Goal: Communication & Community: Participate in discussion

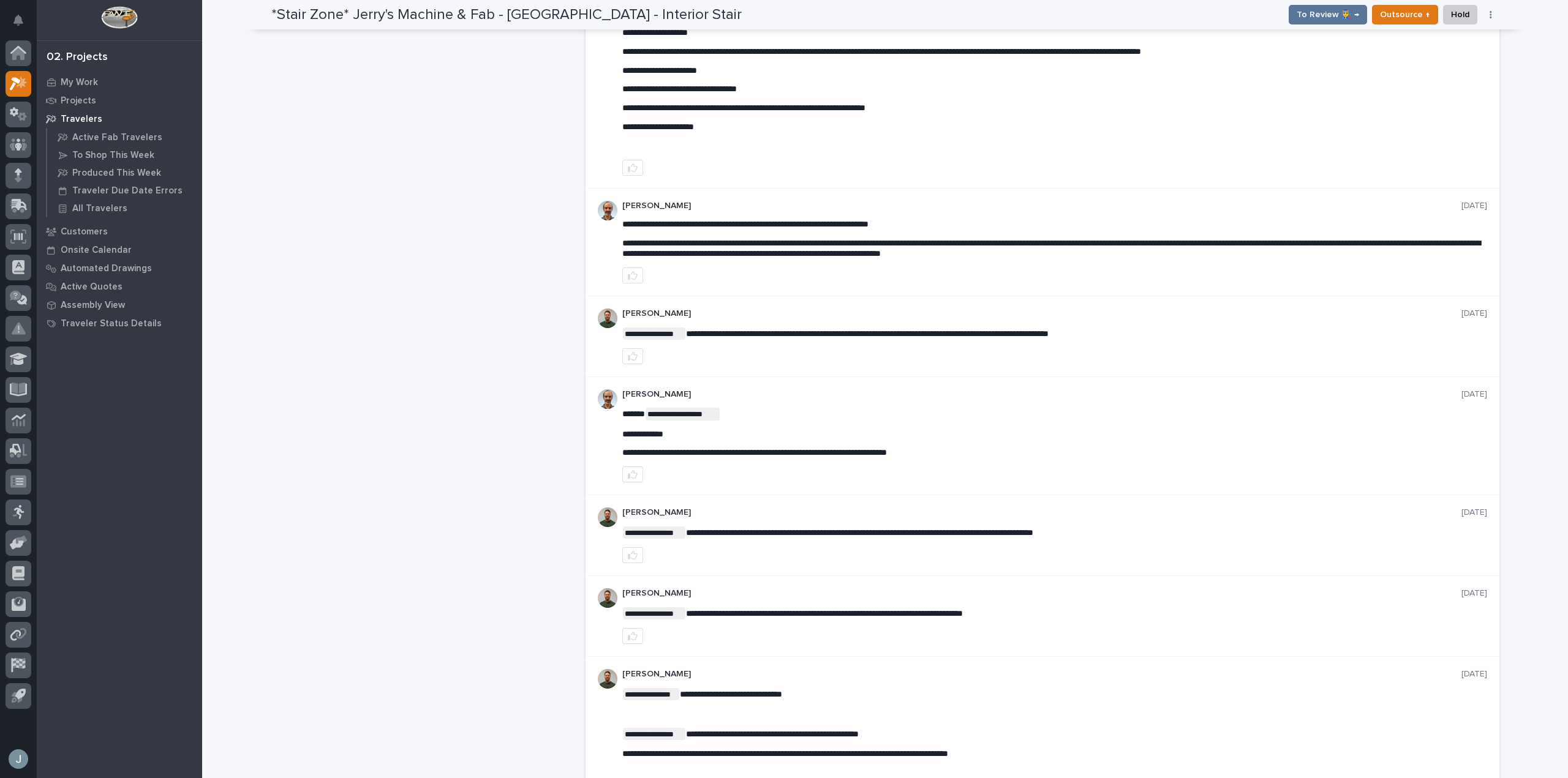
scroll to position [2661, 0]
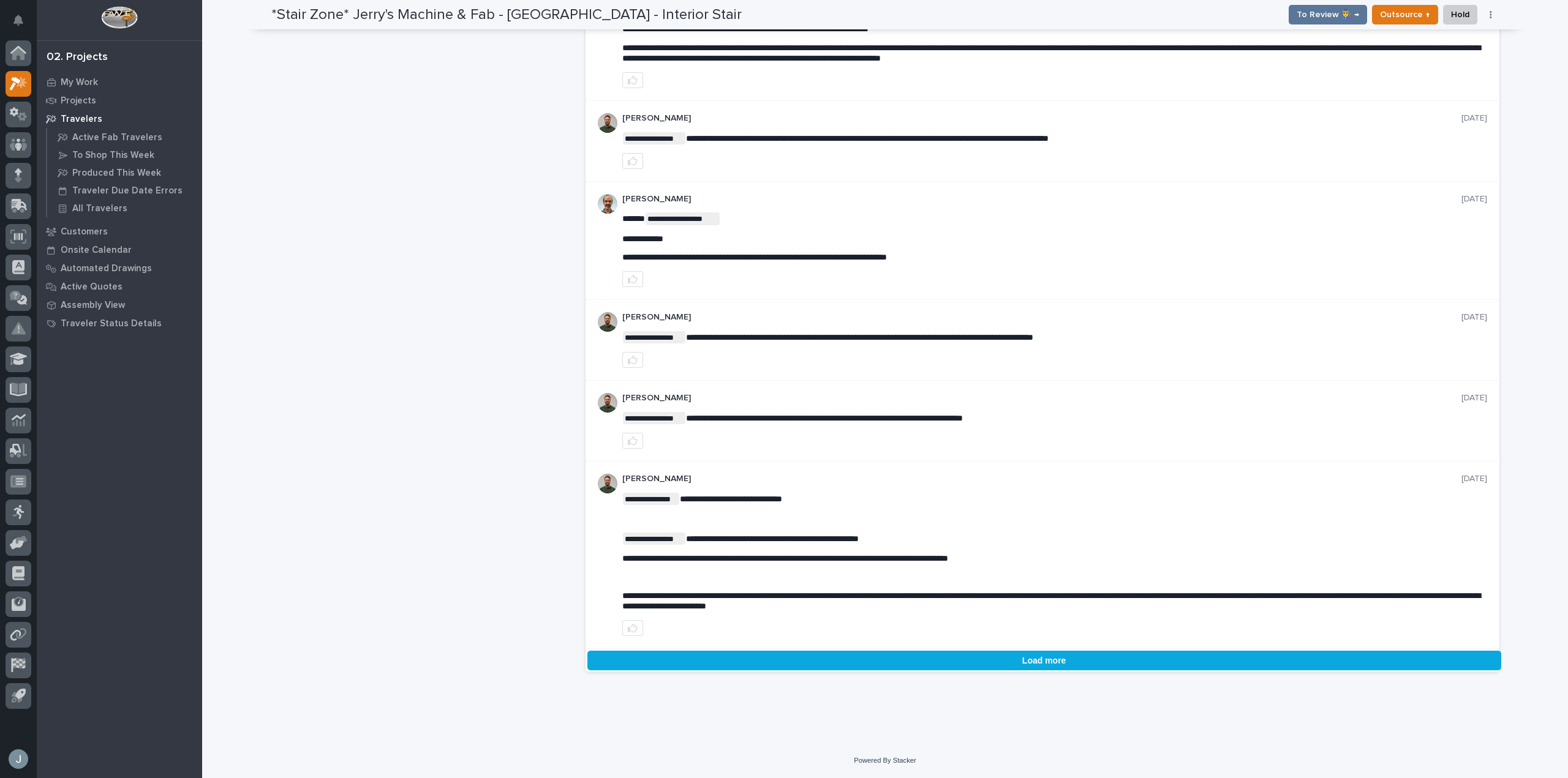
click at [1111, 654] on button "Load more" at bounding box center [1044, 661] width 914 height 19
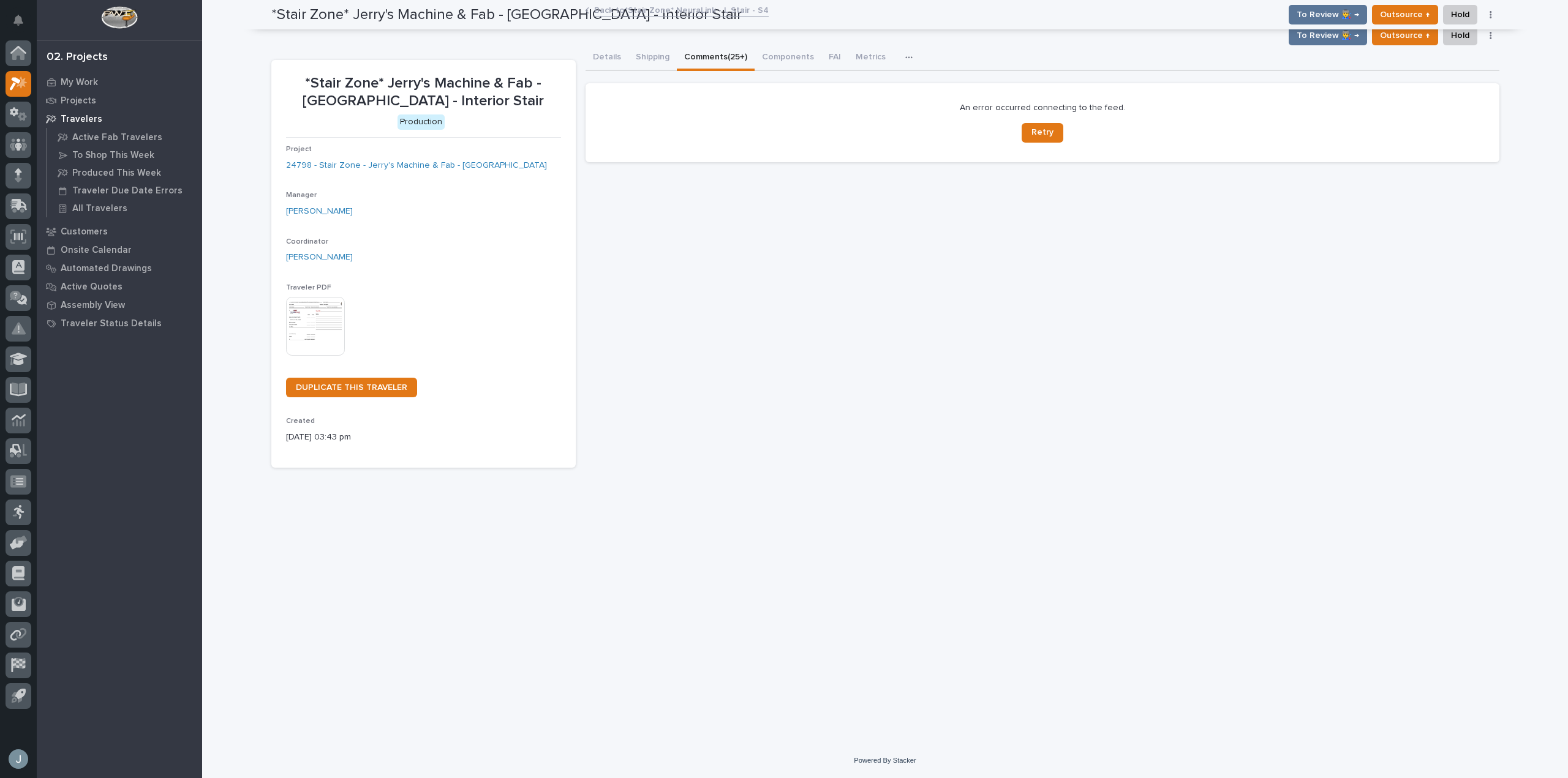
scroll to position [0, 0]
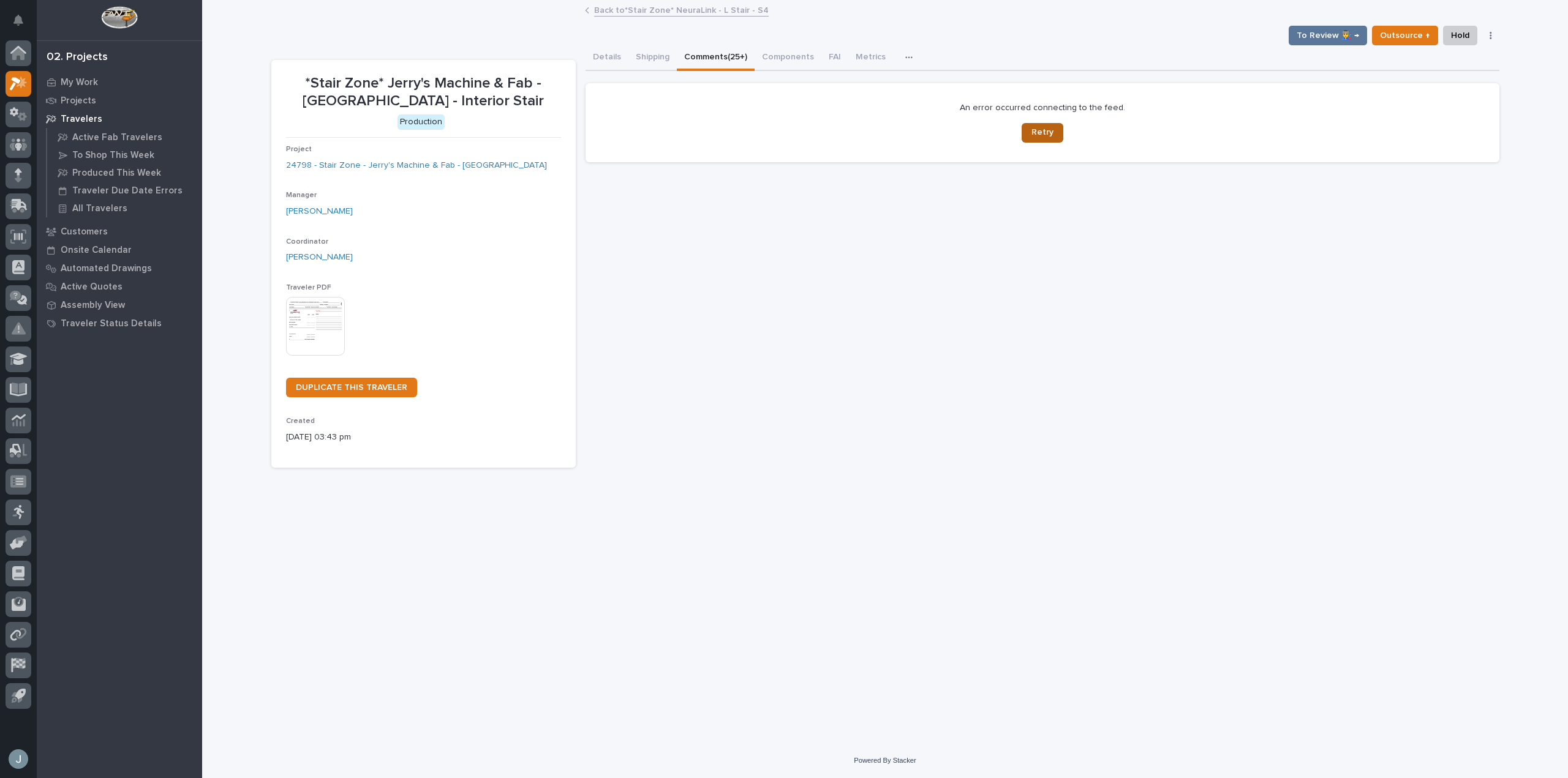
click at [1040, 137] on span "Retry" at bounding box center [1042, 132] width 22 height 11
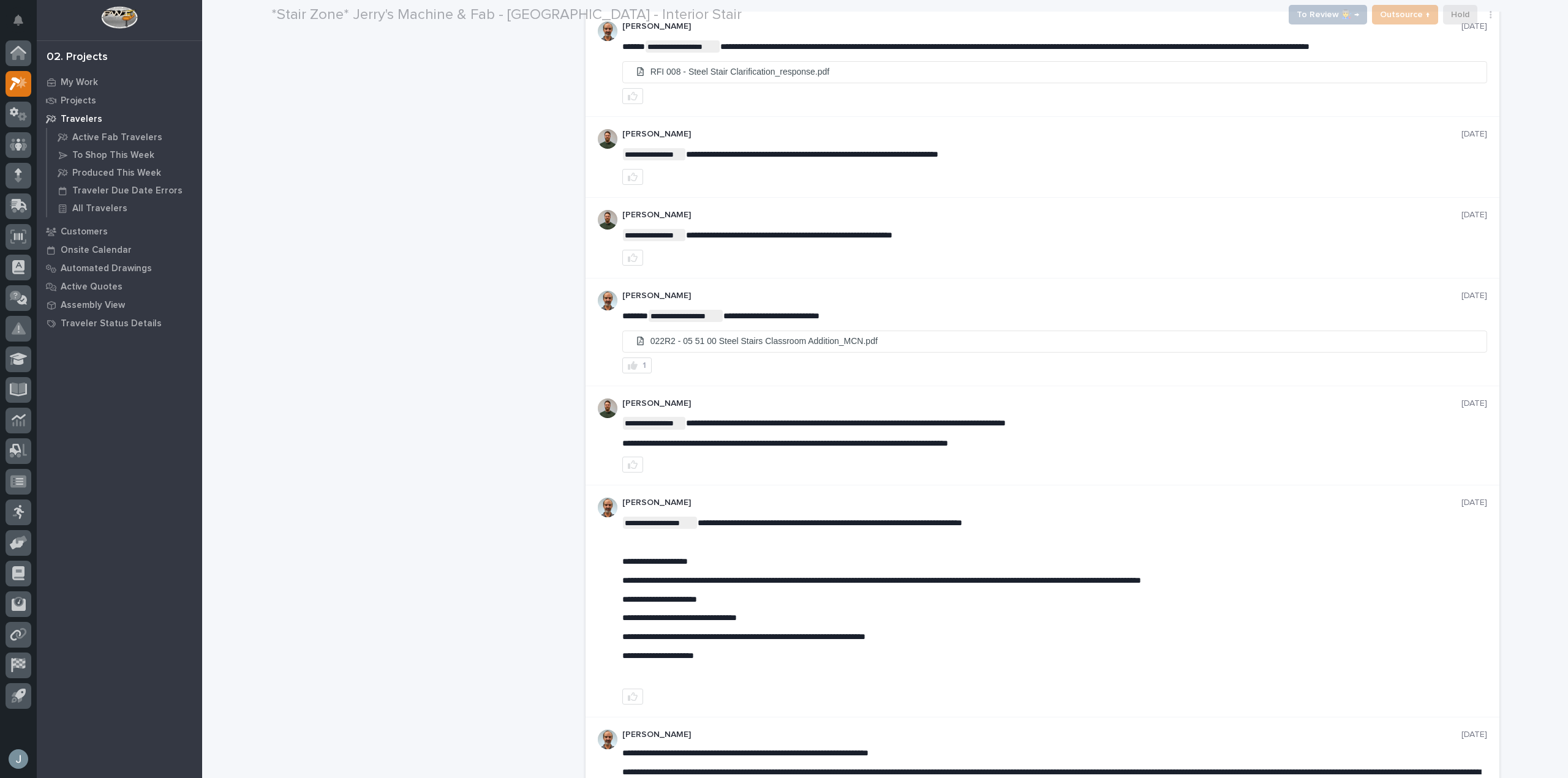
scroll to position [2661, 0]
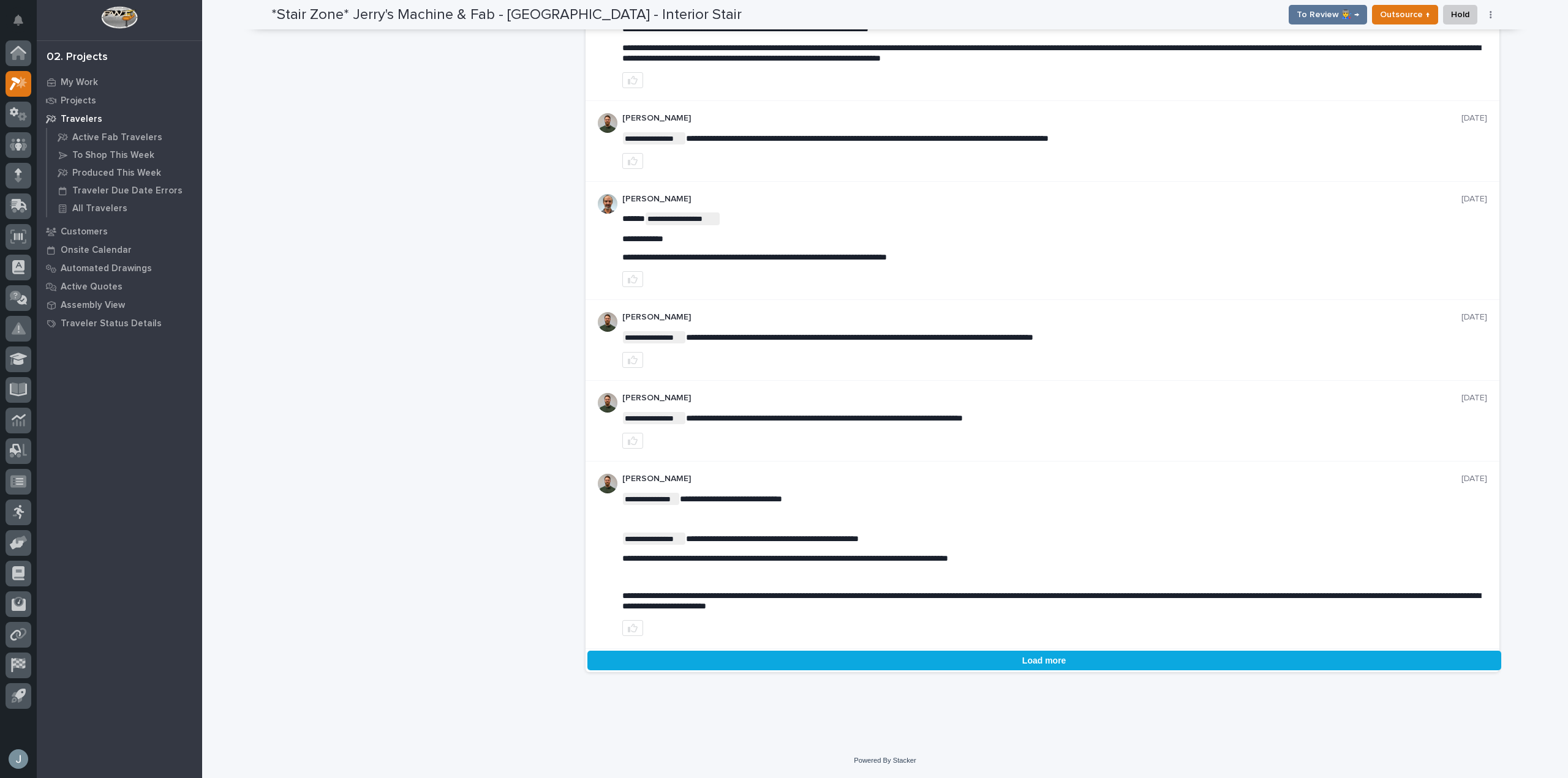
click at [1050, 658] on button "Load more" at bounding box center [1044, 661] width 914 height 19
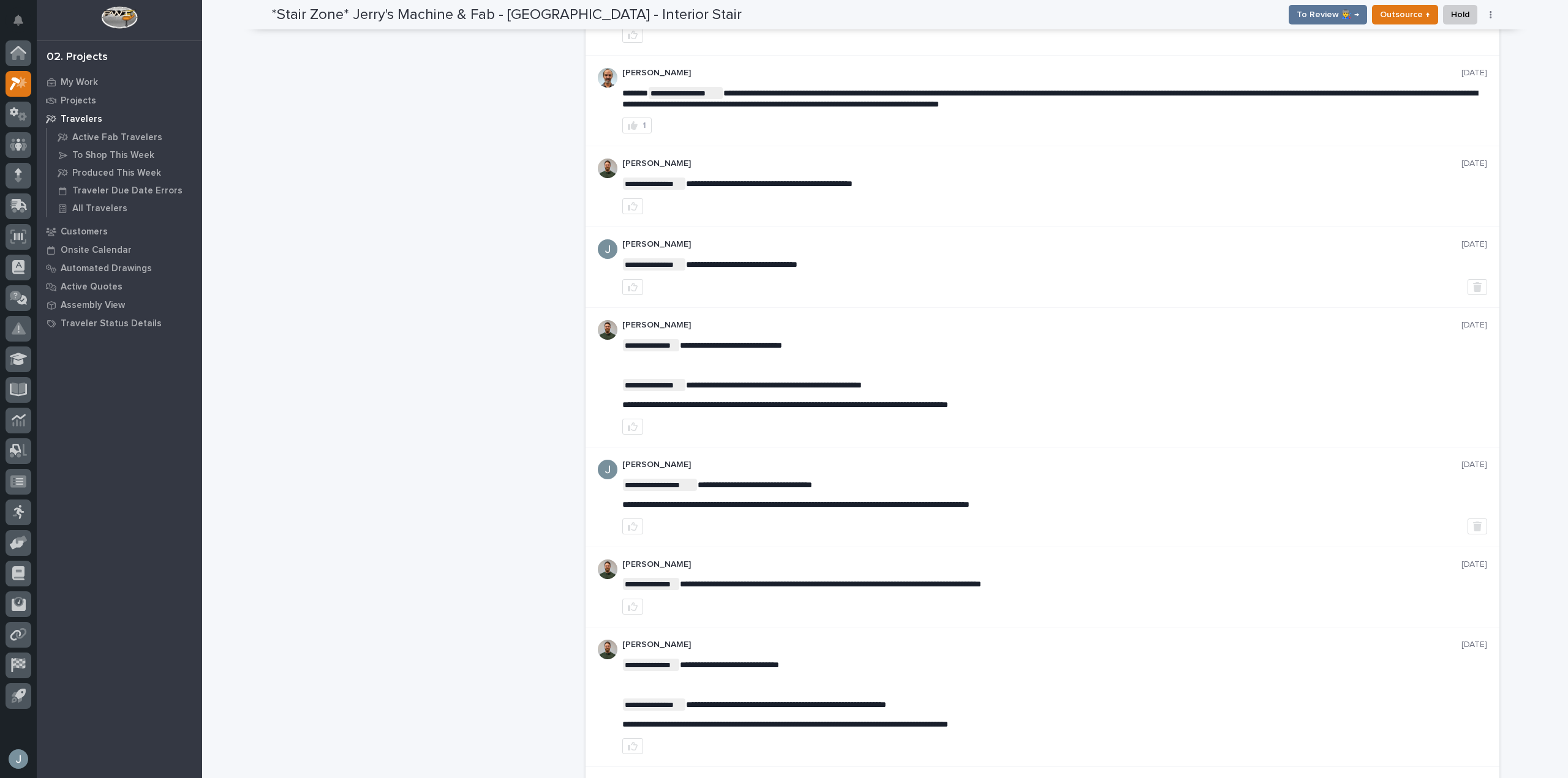
scroll to position [5528, 0]
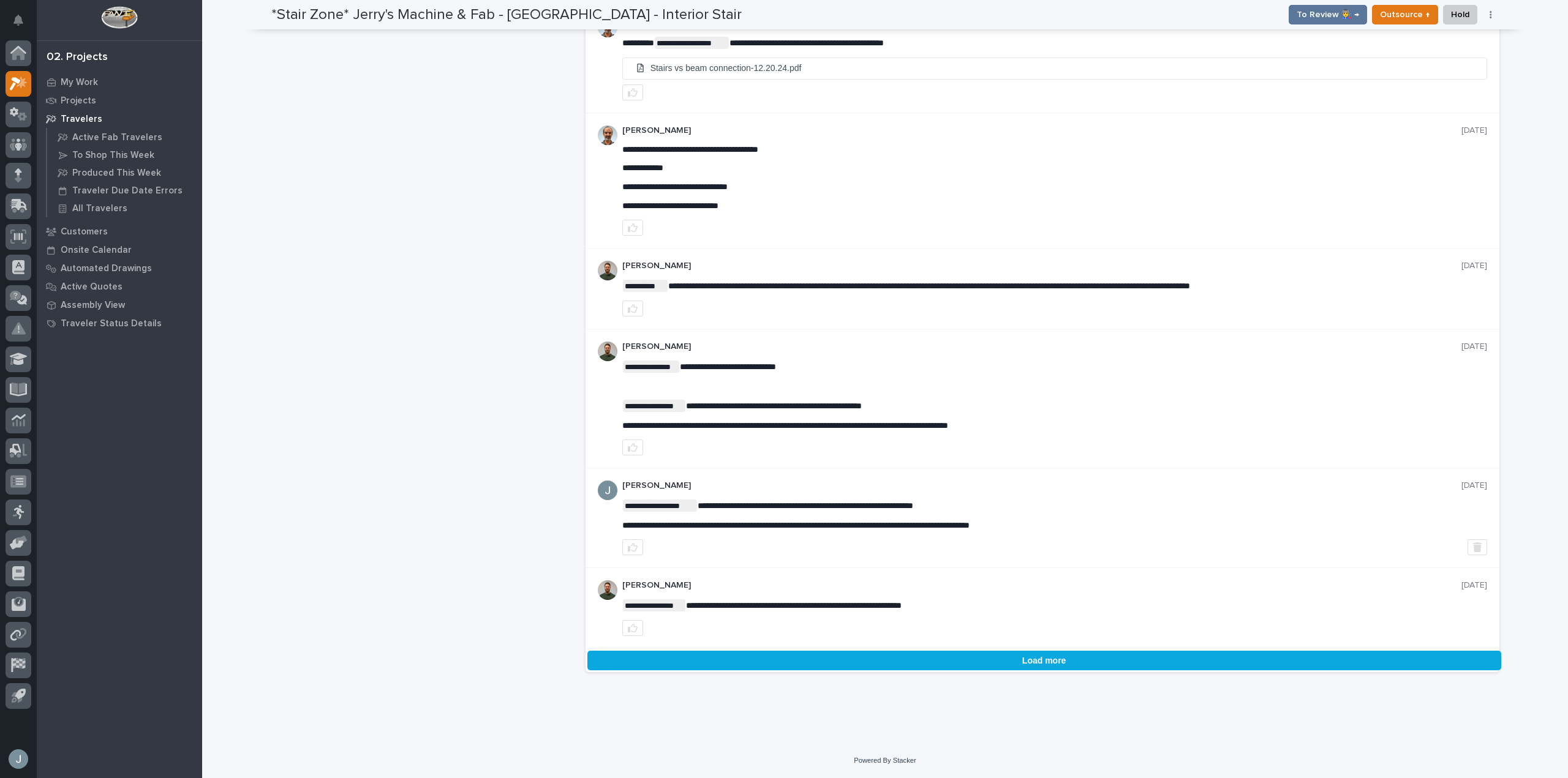
click at [1038, 653] on button "Load more" at bounding box center [1044, 661] width 914 height 19
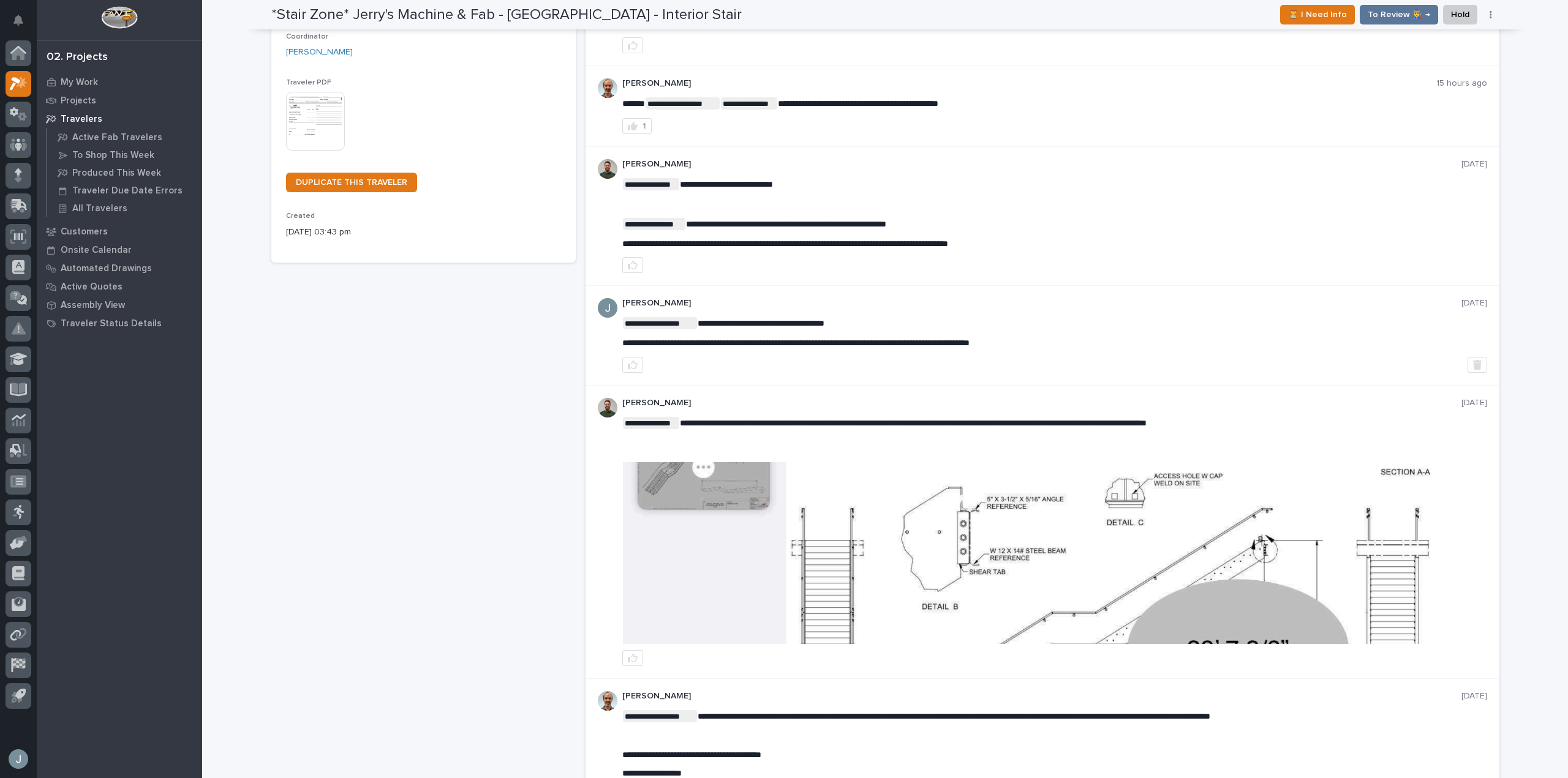
scroll to position [0, 0]
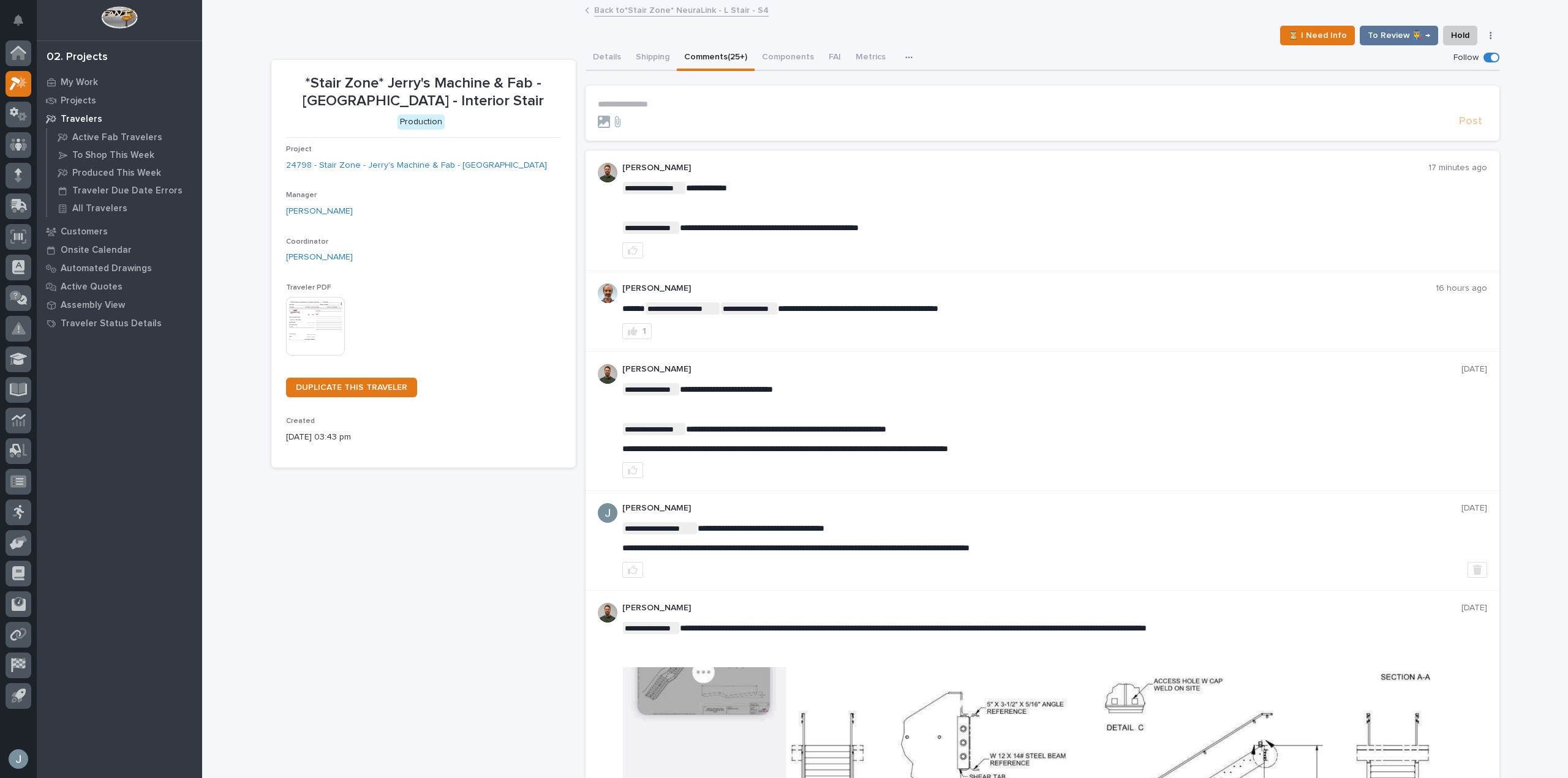
click at [704, 107] on p "**********" at bounding box center [1042, 104] width 889 height 11
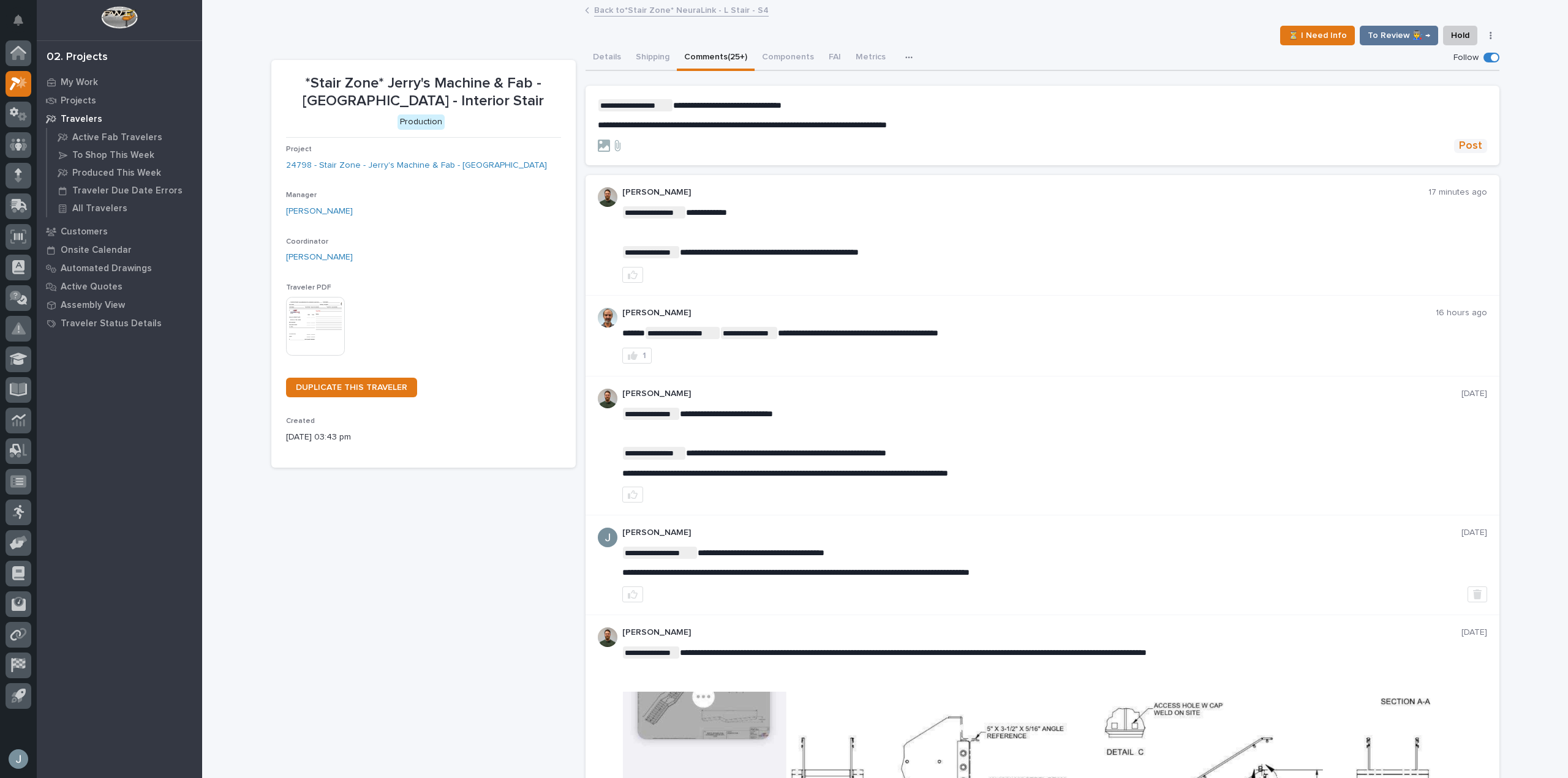
click at [1463, 141] on span "Post" at bounding box center [1470, 146] width 23 height 15
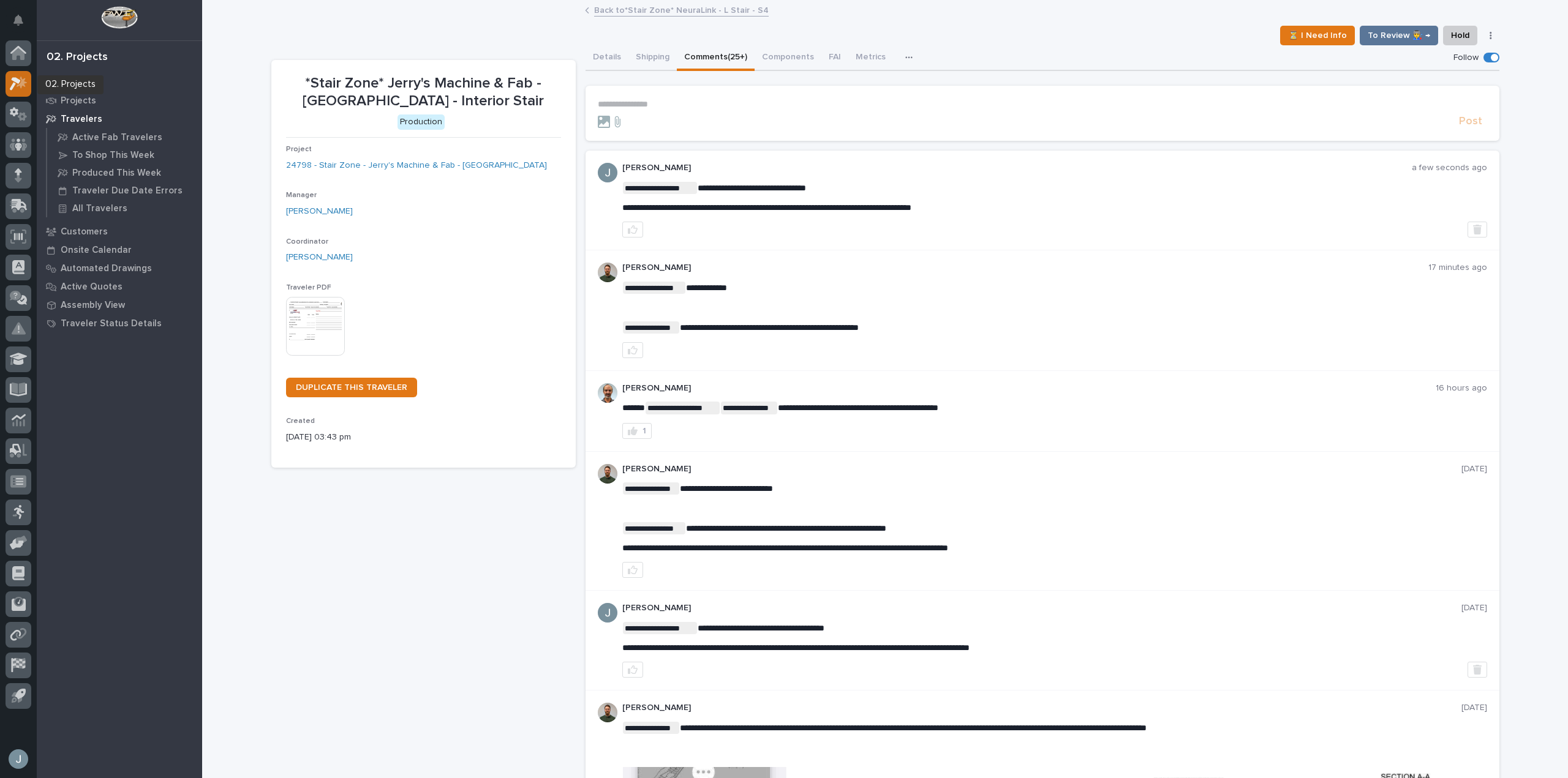
click at [18, 89] on icon at bounding box center [18, 83] width 17 height 15
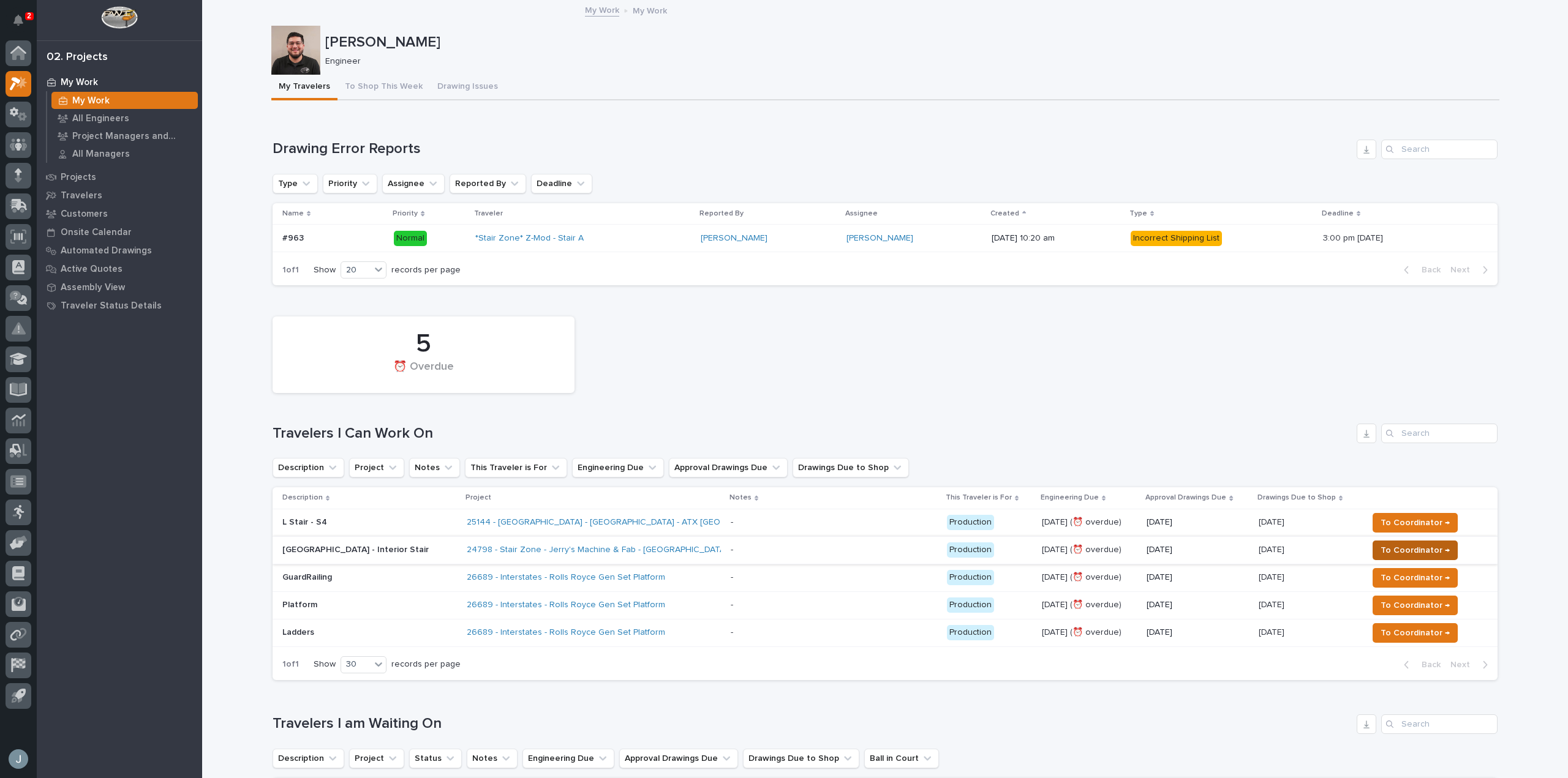
click at [1410, 555] on span "To Coordinator →" at bounding box center [1414, 550] width 69 height 15
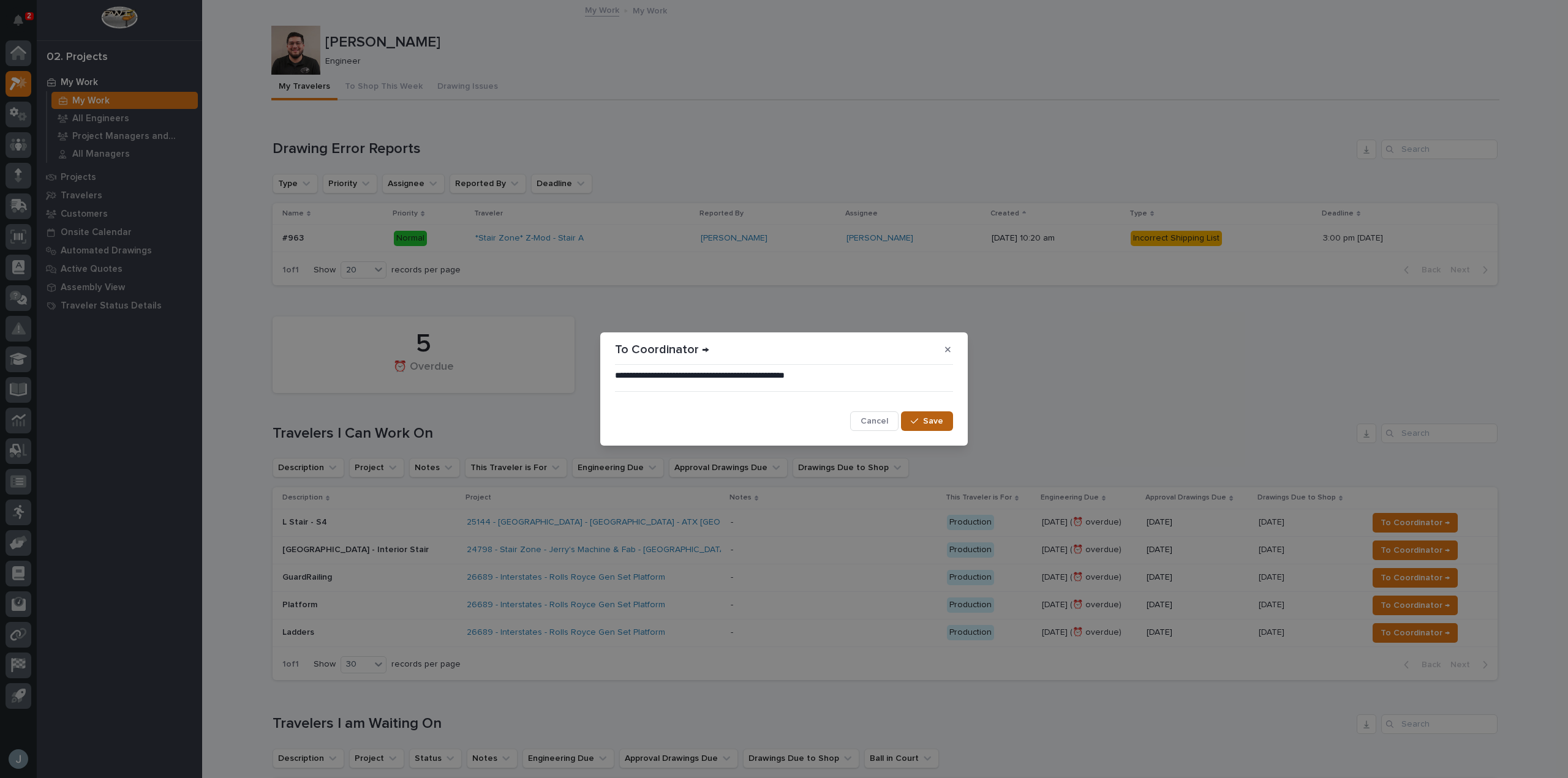
click at [918, 422] on icon "button" at bounding box center [914, 421] width 8 height 9
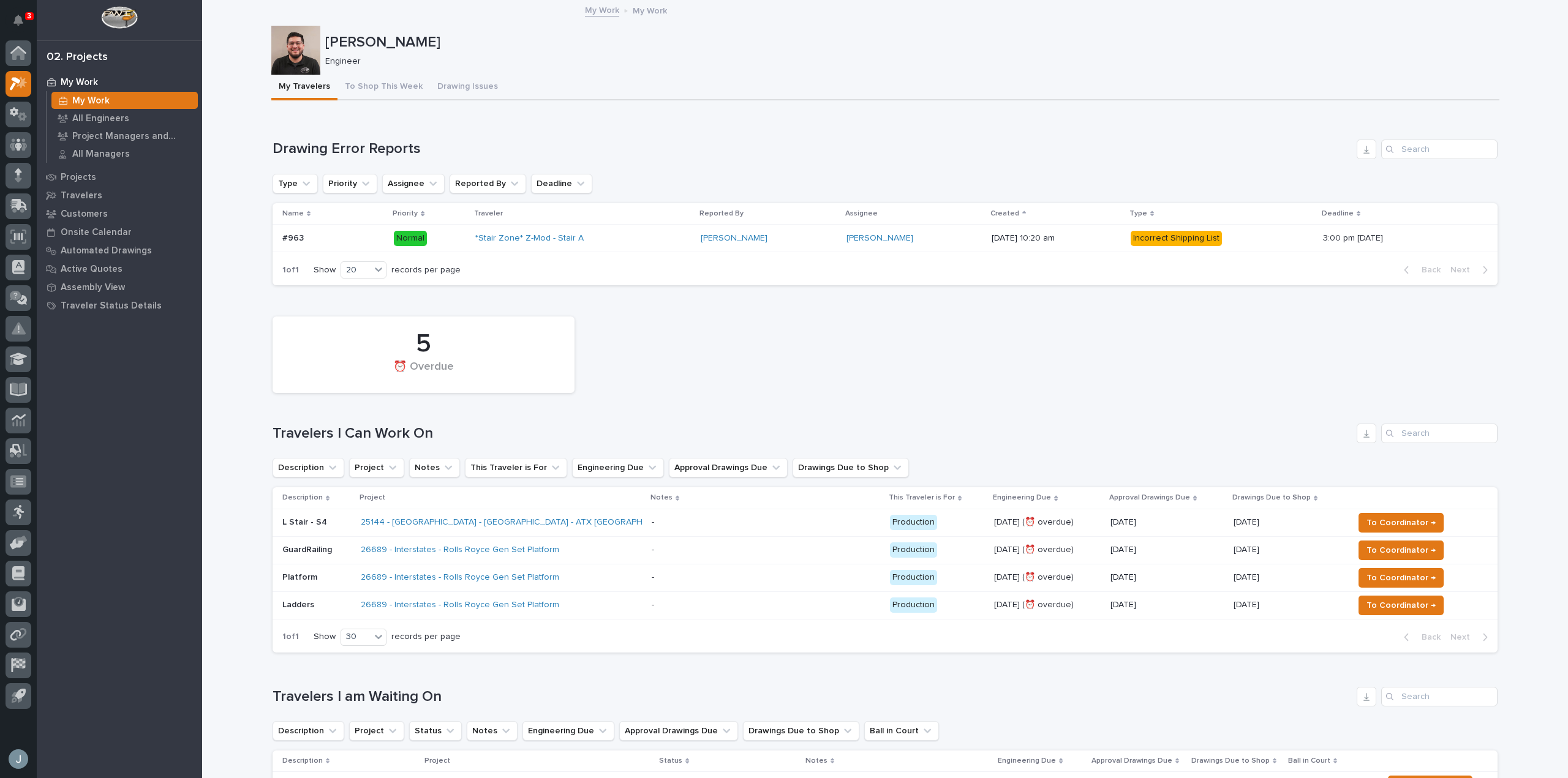
click at [695, 135] on div "Loading... Saving… Drawing Error Reports Type Priority Assignee Reported By Dea…" at bounding box center [885, 206] width 1225 height 180
click at [575, 520] on div "25144 - Stair Zone - NeuraLink - ATX Stair Towers" at bounding box center [502, 522] width 281 height 20
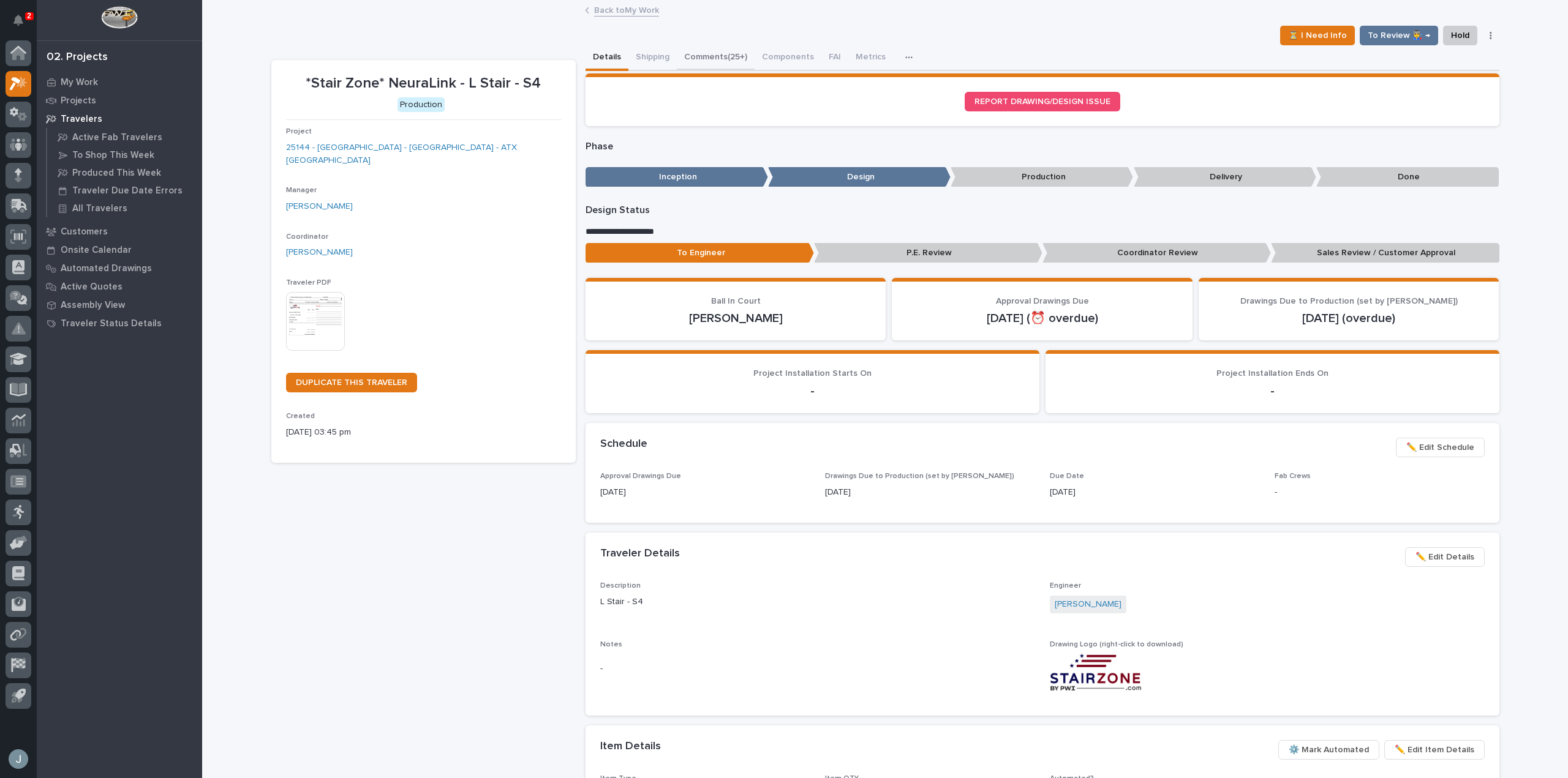
click at [721, 49] on button "Comments (25+)" at bounding box center [715, 58] width 78 height 26
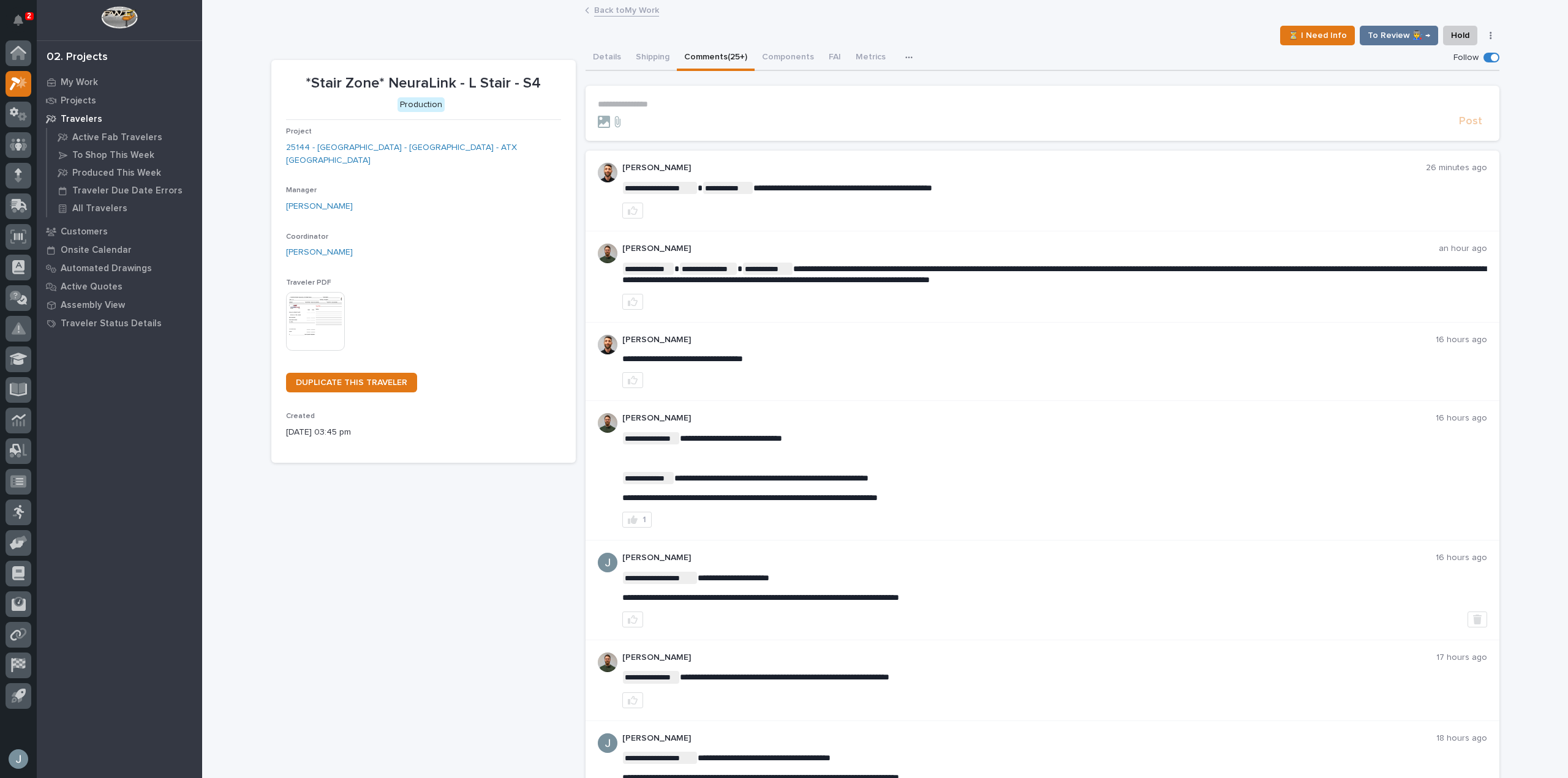
click at [700, 105] on p "**********" at bounding box center [1042, 104] width 889 height 11
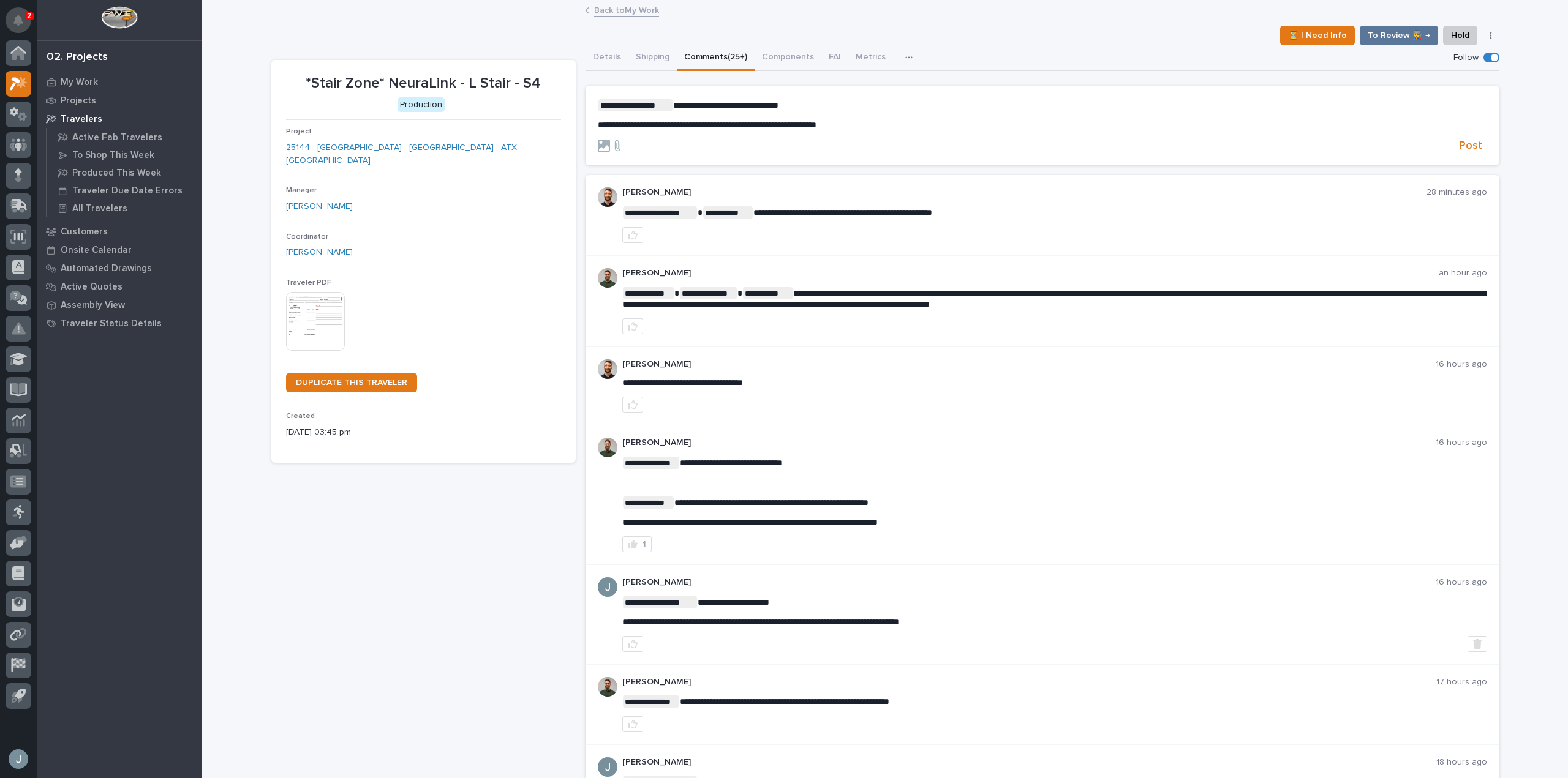
click at [16, 25] on icon "Notifications" at bounding box center [18, 19] width 10 height 11
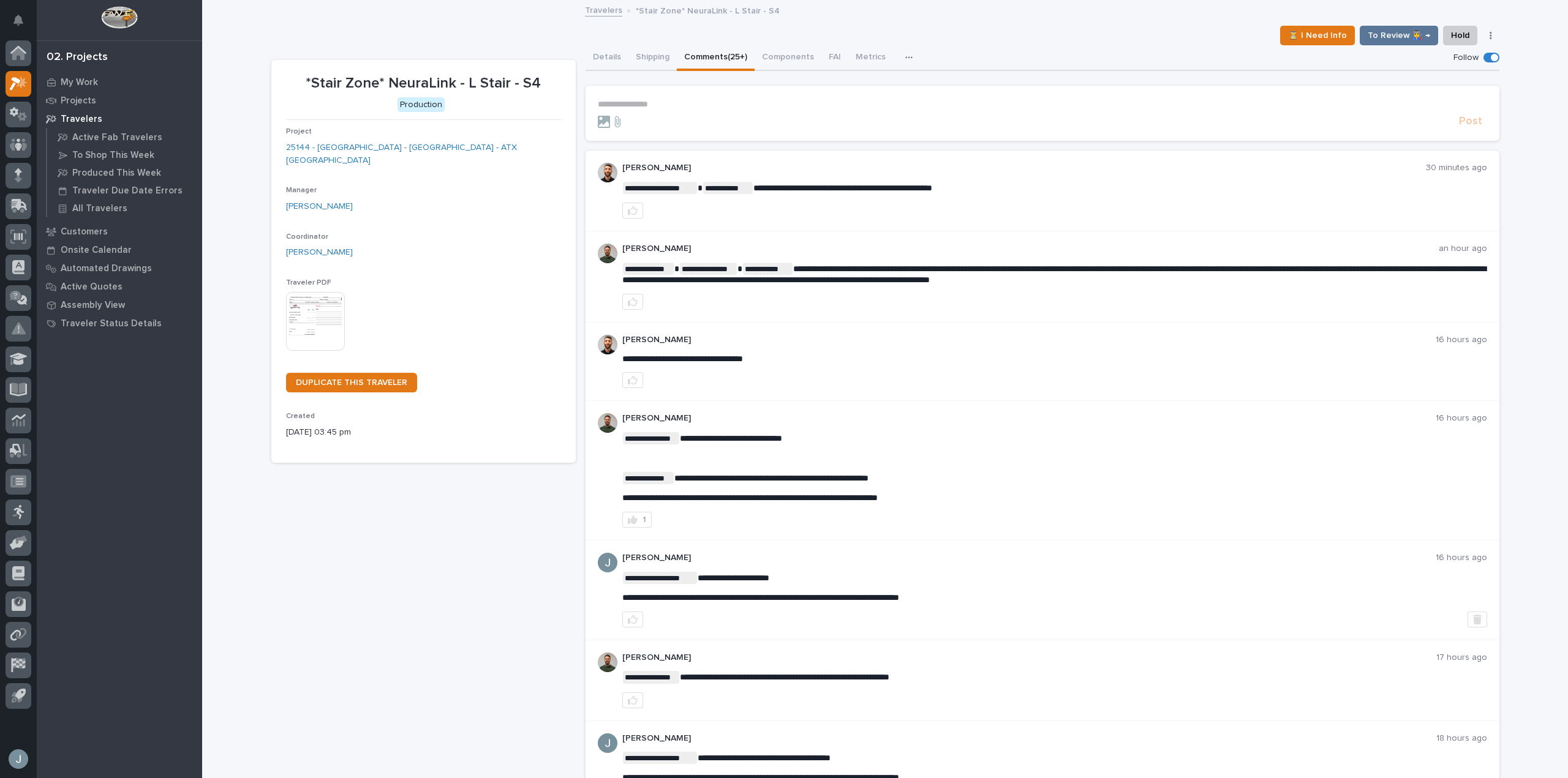
click at [72, 113] on p "Travelers" at bounding box center [81, 118] width 42 height 11
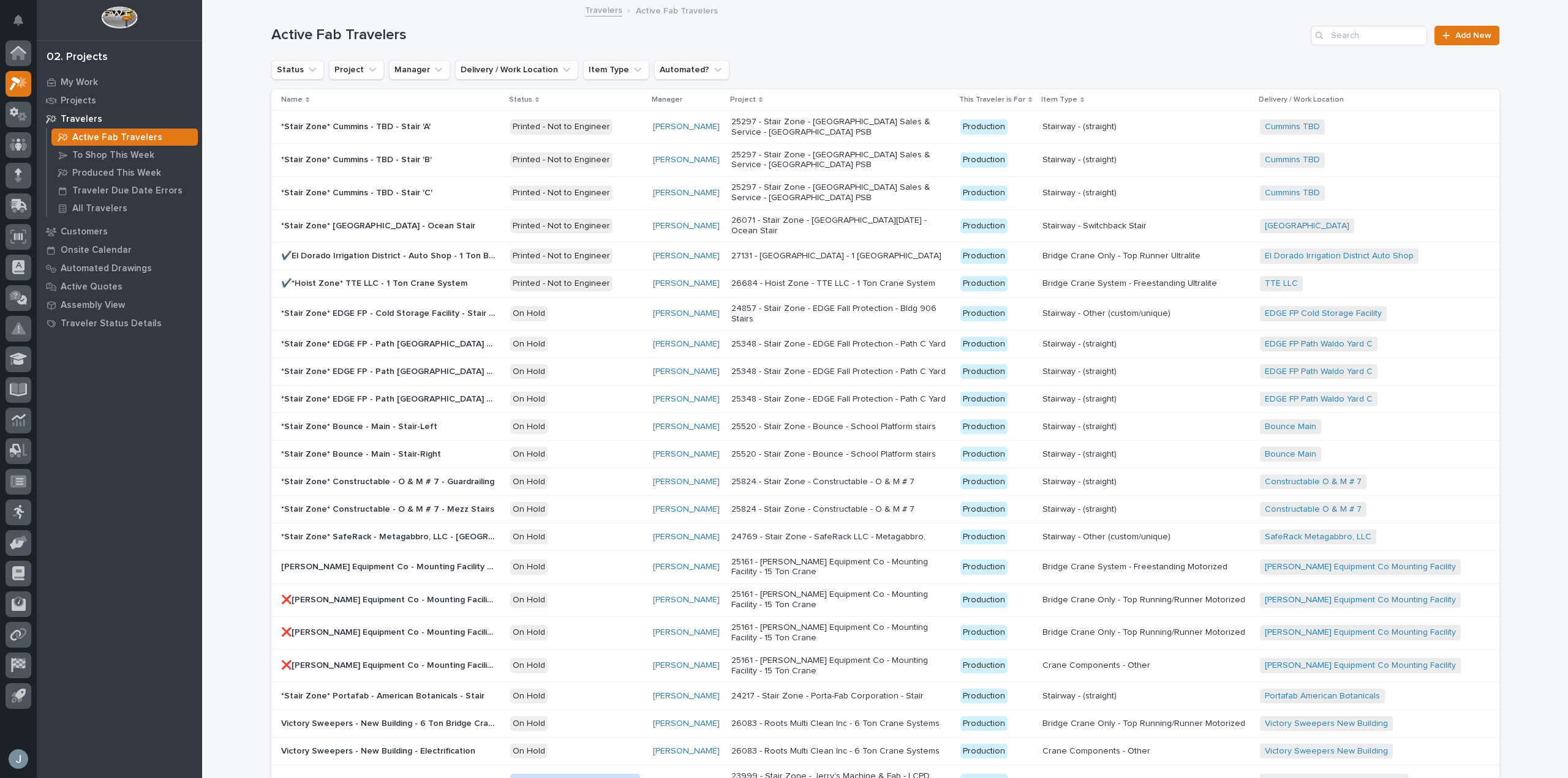
click at [97, 116] on p "Travelers" at bounding box center [81, 118] width 42 height 11
click at [72, 76] on div "My Work" at bounding box center [119, 82] width 159 height 17
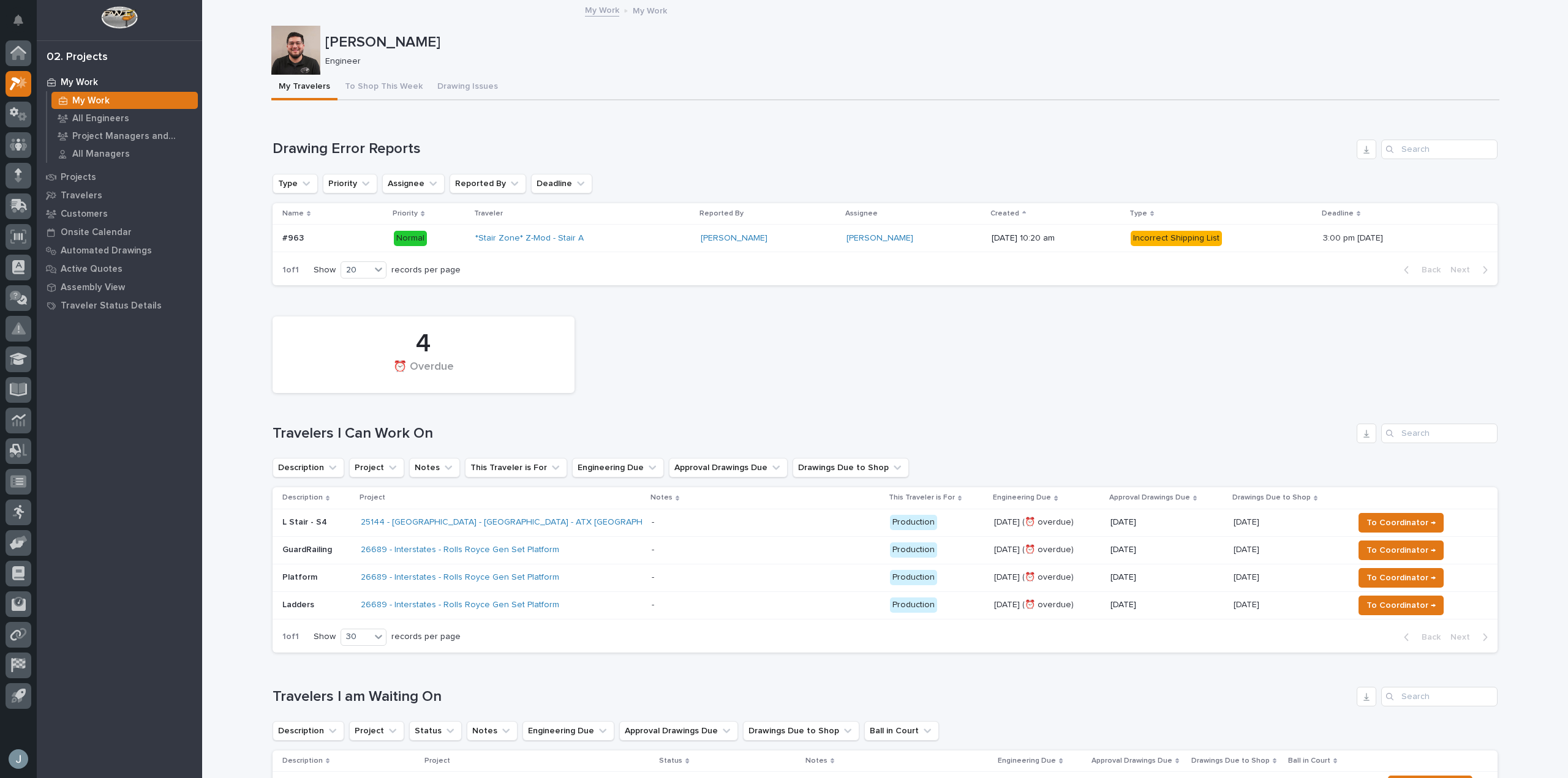
click at [571, 548] on div "26689 - Interstates - Rolls Royce Gen Set Platform" at bounding box center [468, 550] width 214 height 11
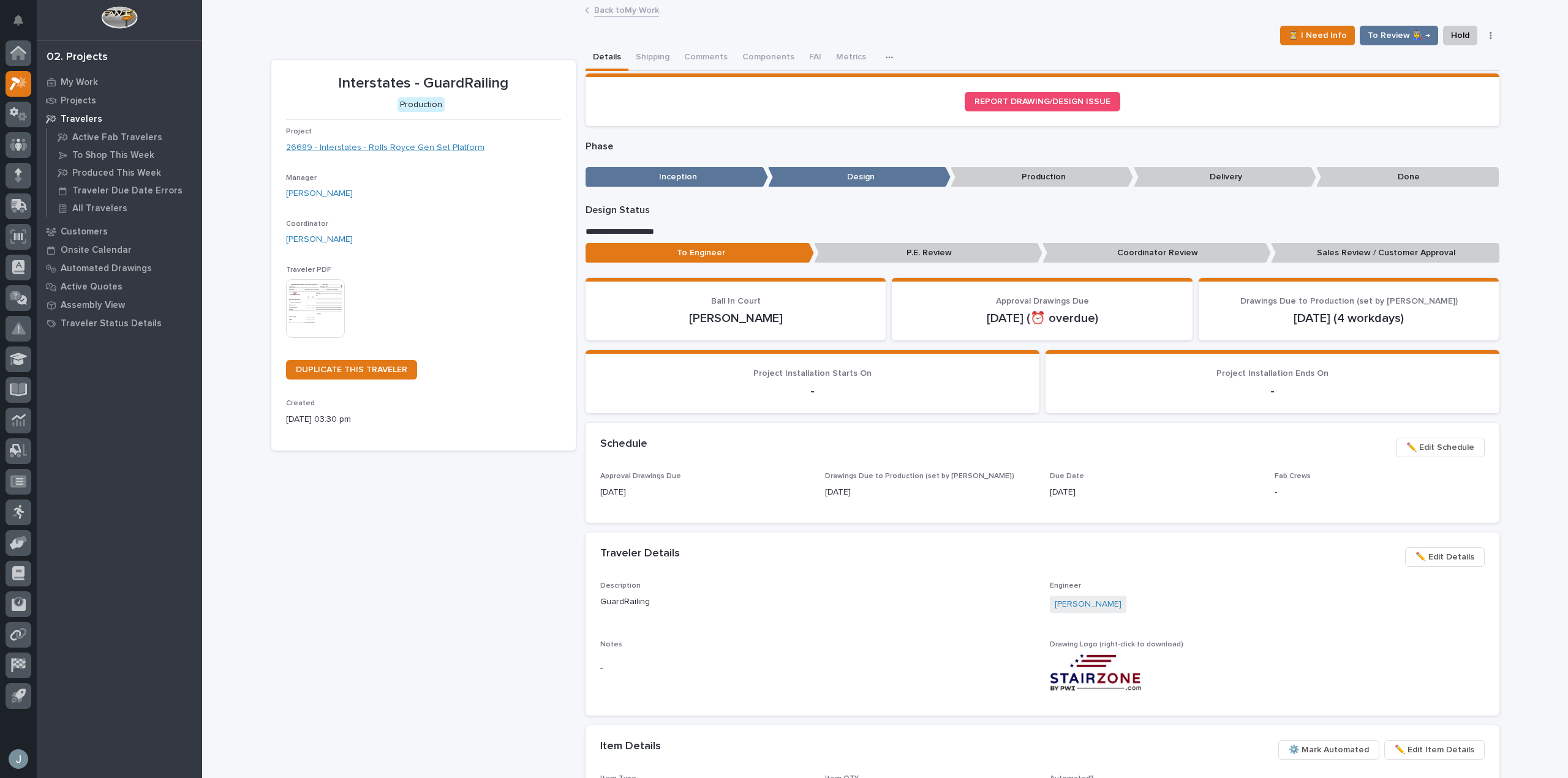
click at [454, 151] on link "26689 - Interstates - Rolls Royce Gen Set Platform" at bounding box center [385, 147] width 198 height 13
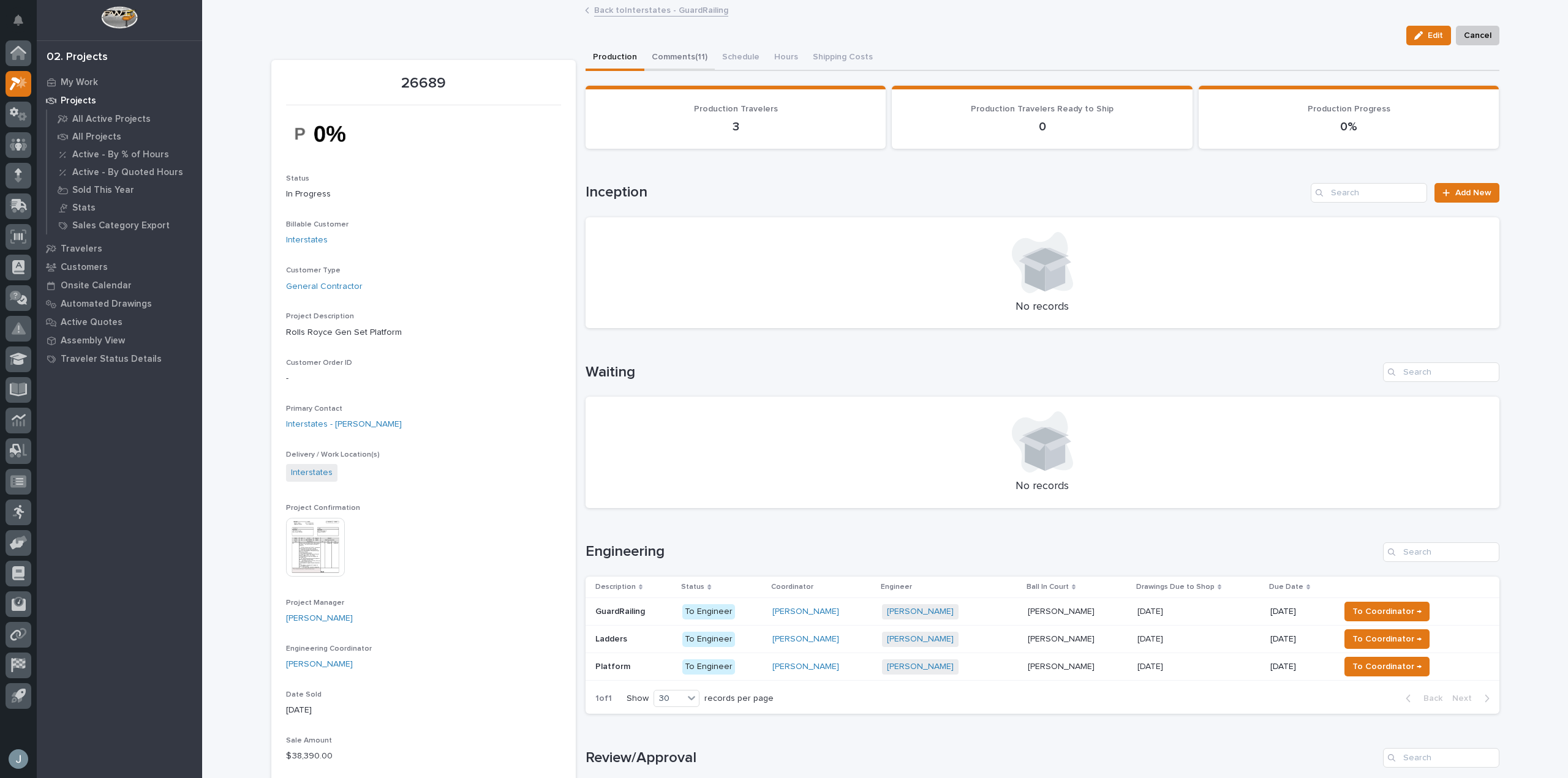
click at [687, 56] on button "Comments (11)" at bounding box center [679, 58] width 71 height 26
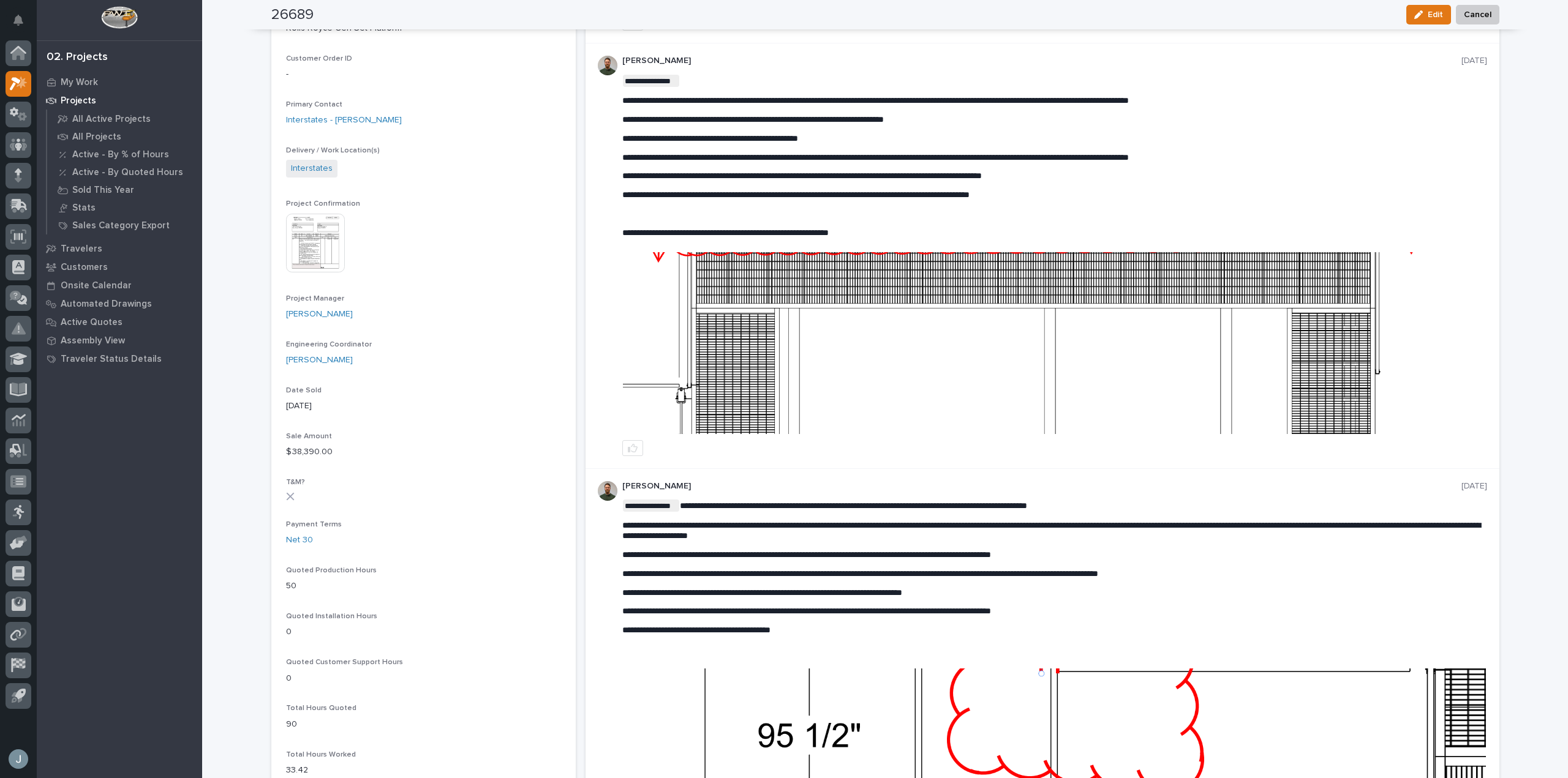
scroll to position [305, 0]
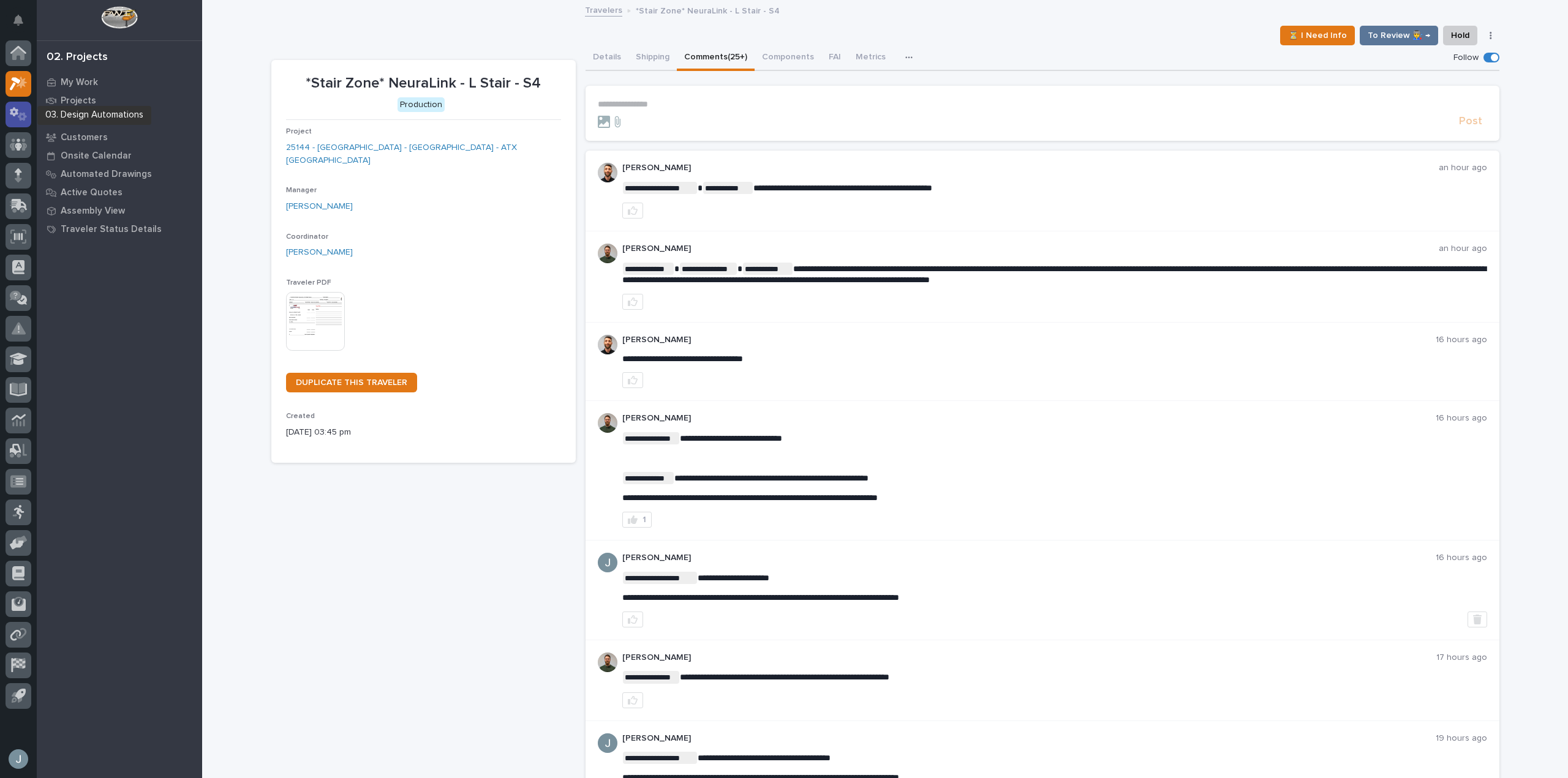
click at [16, 111] on icon at bounding box center [14, 111] width 9 height 9
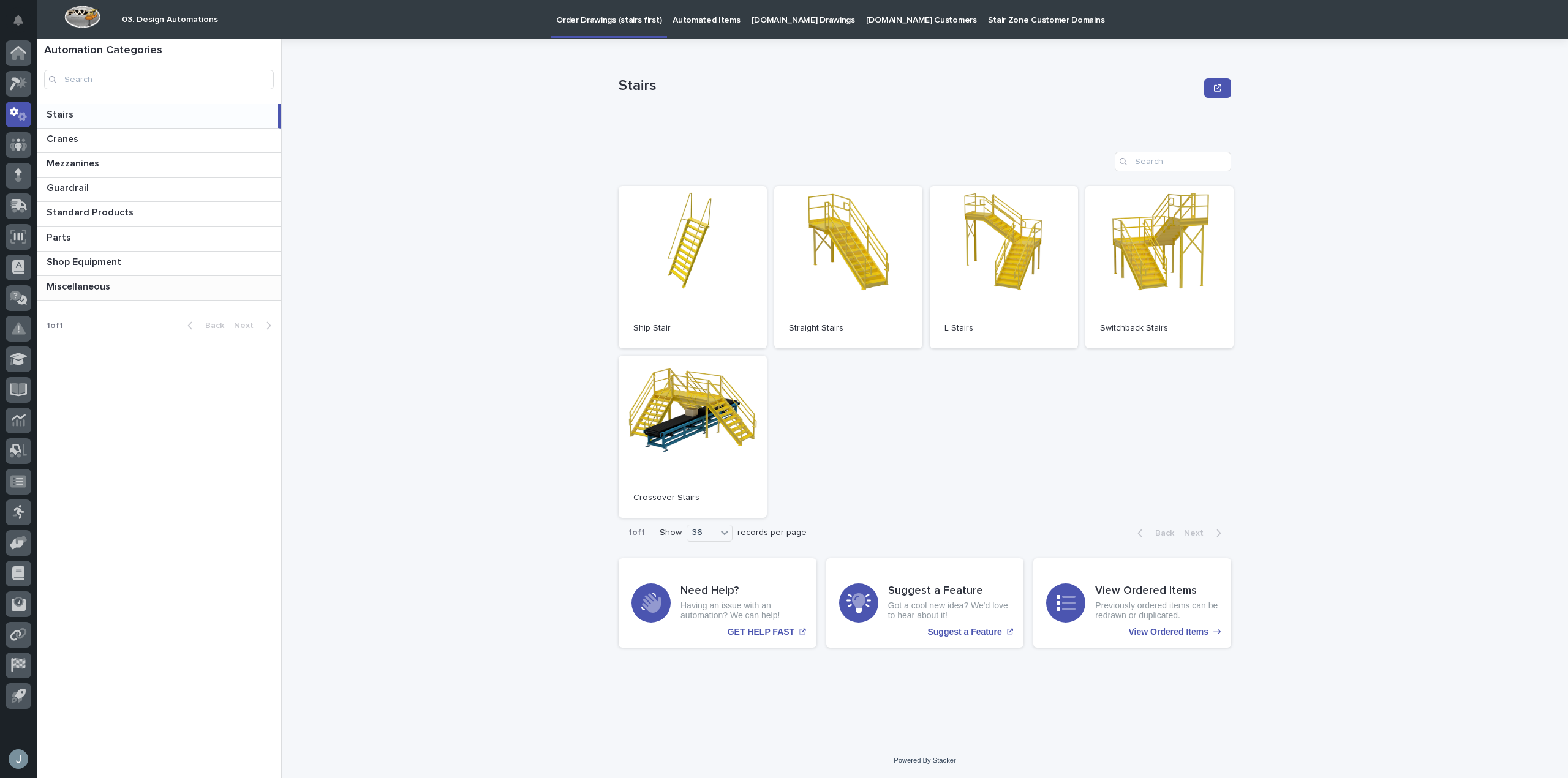
click at [92, 284] on p "Miscellaneous" at bounding box center [80, 285] width 66 height 15
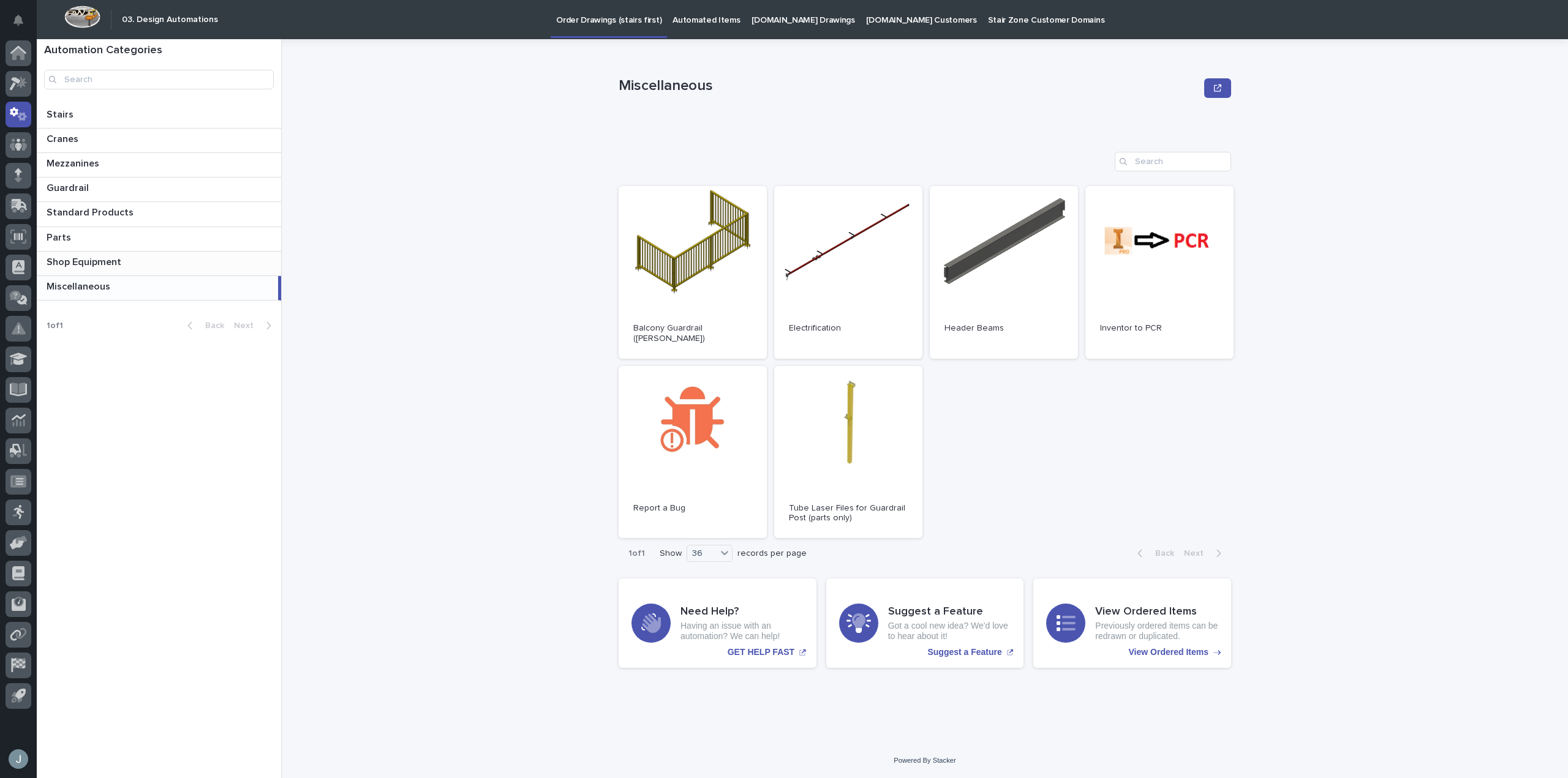
click at [130, 260] on p at bounding box center [161, 262] width 230 height 12
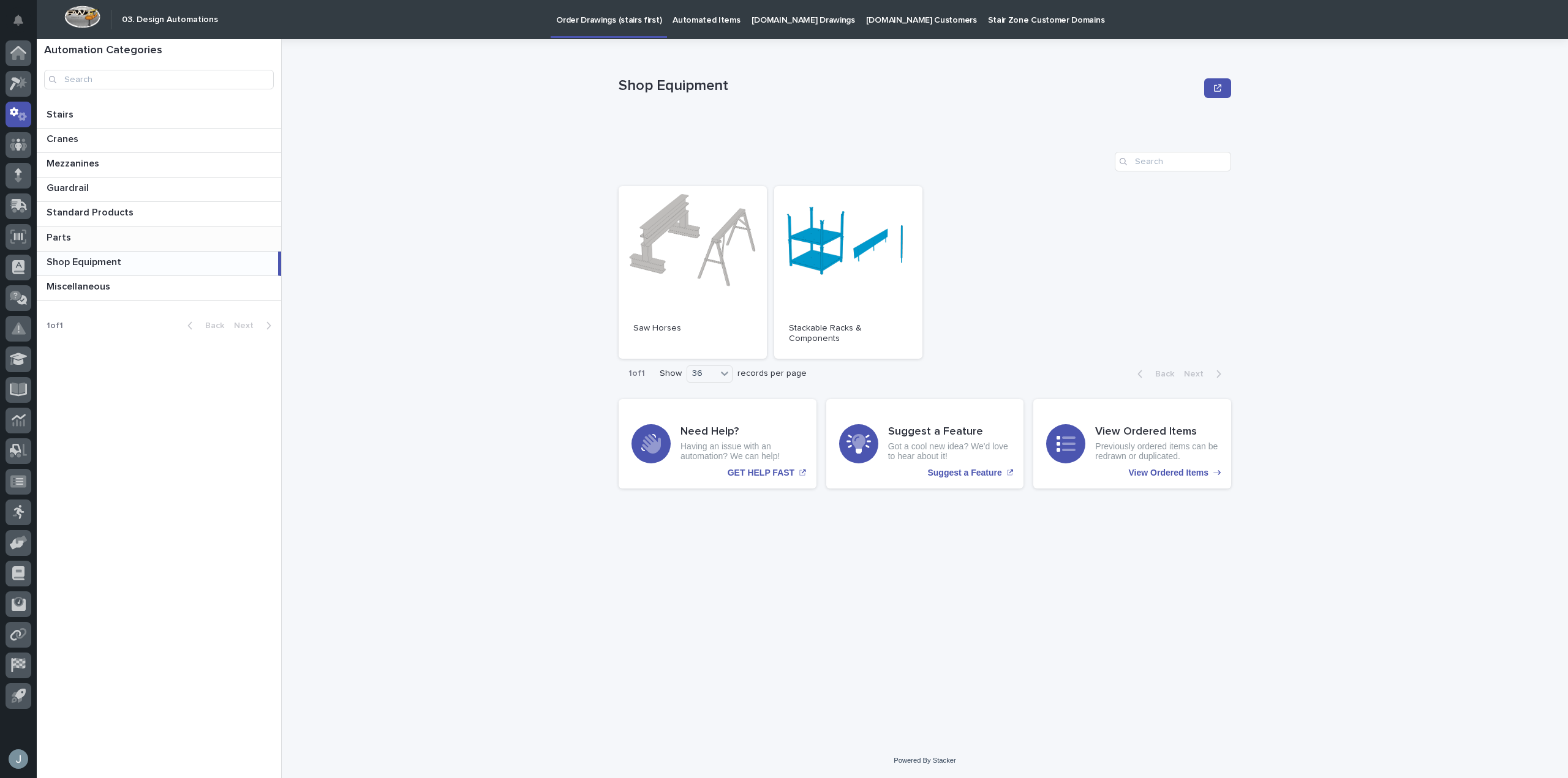
click at [133, 243] on div "Parts Parts" at bounding box center [159, 239] width 245 height 24
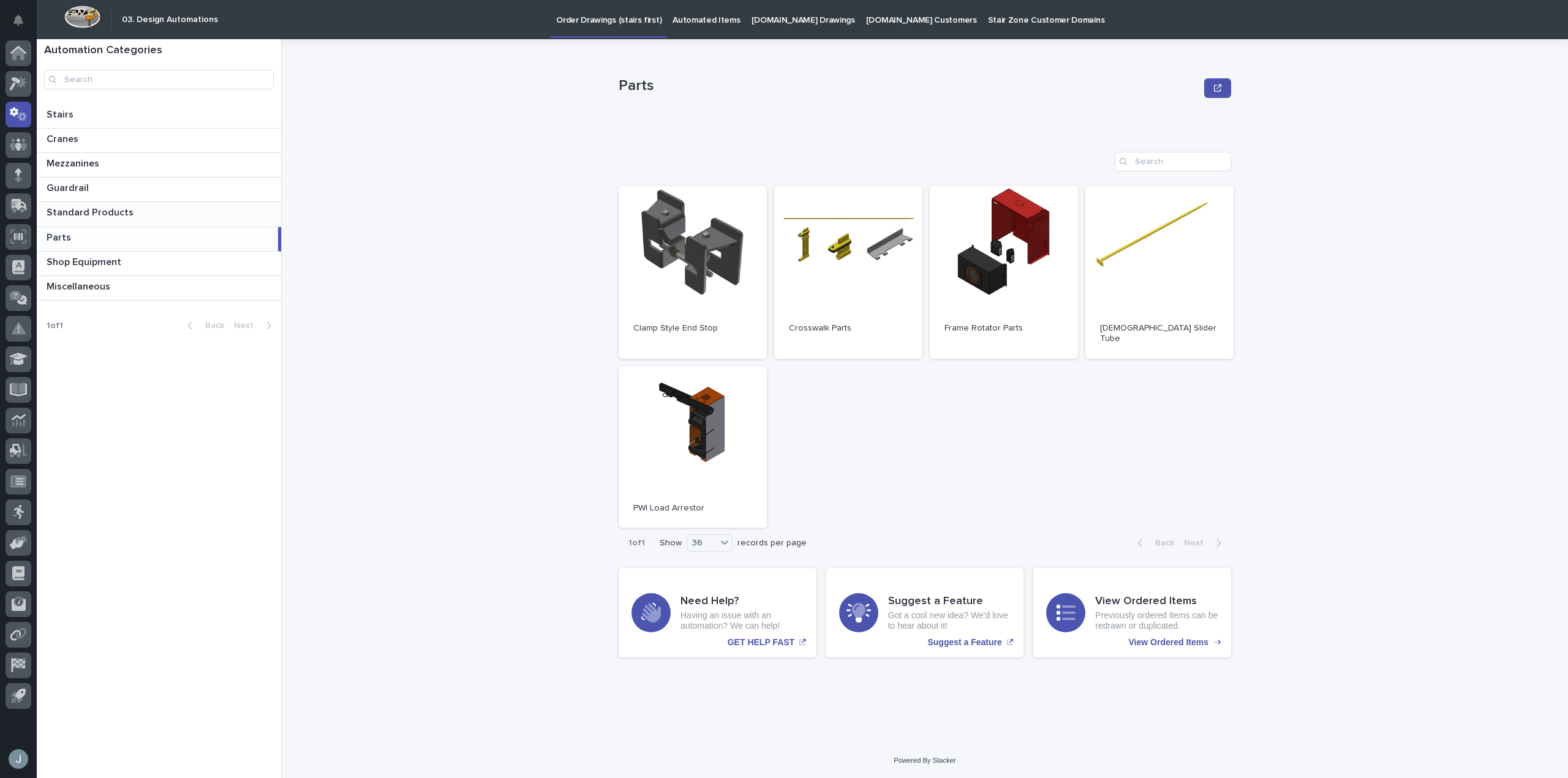
click at [144, 214] on p at bounding box center [161, 212] width 230 height 12
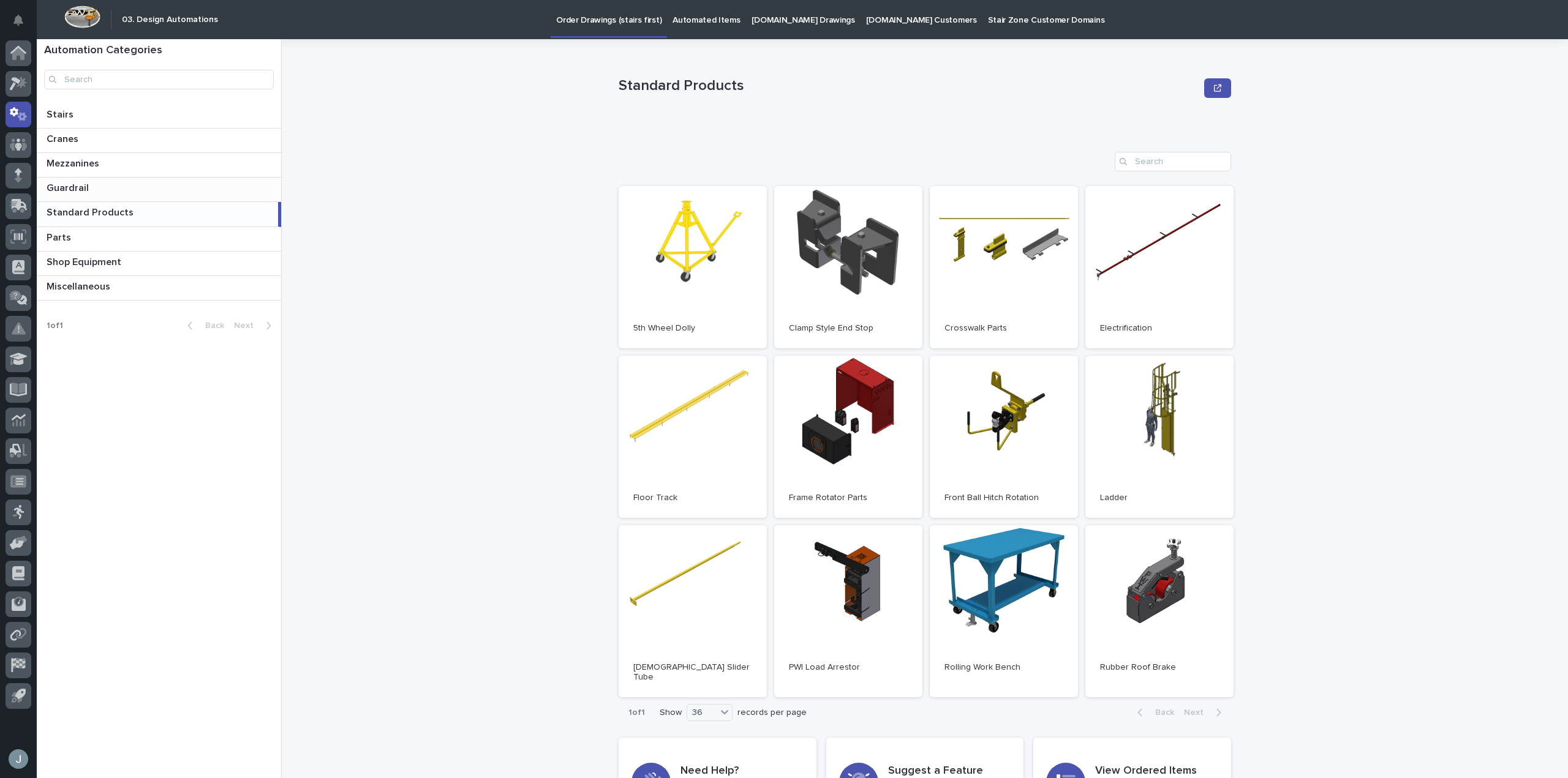
click at [132, 194] on p at bounding box center [161, 188] width 230 height 12
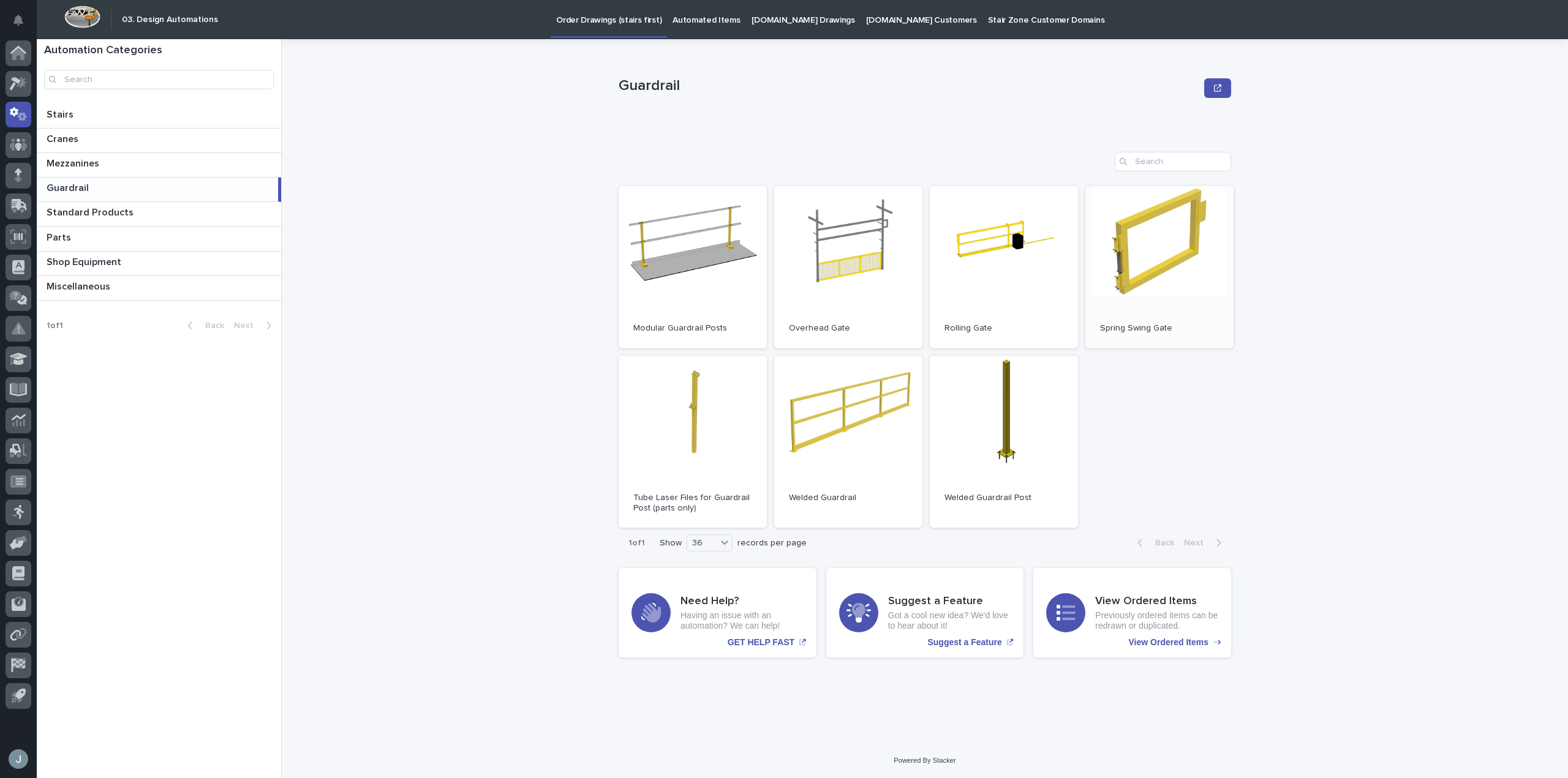
click at [1202, 232] on link "Open" at bounding box center [1159, 267] width 148 height 162
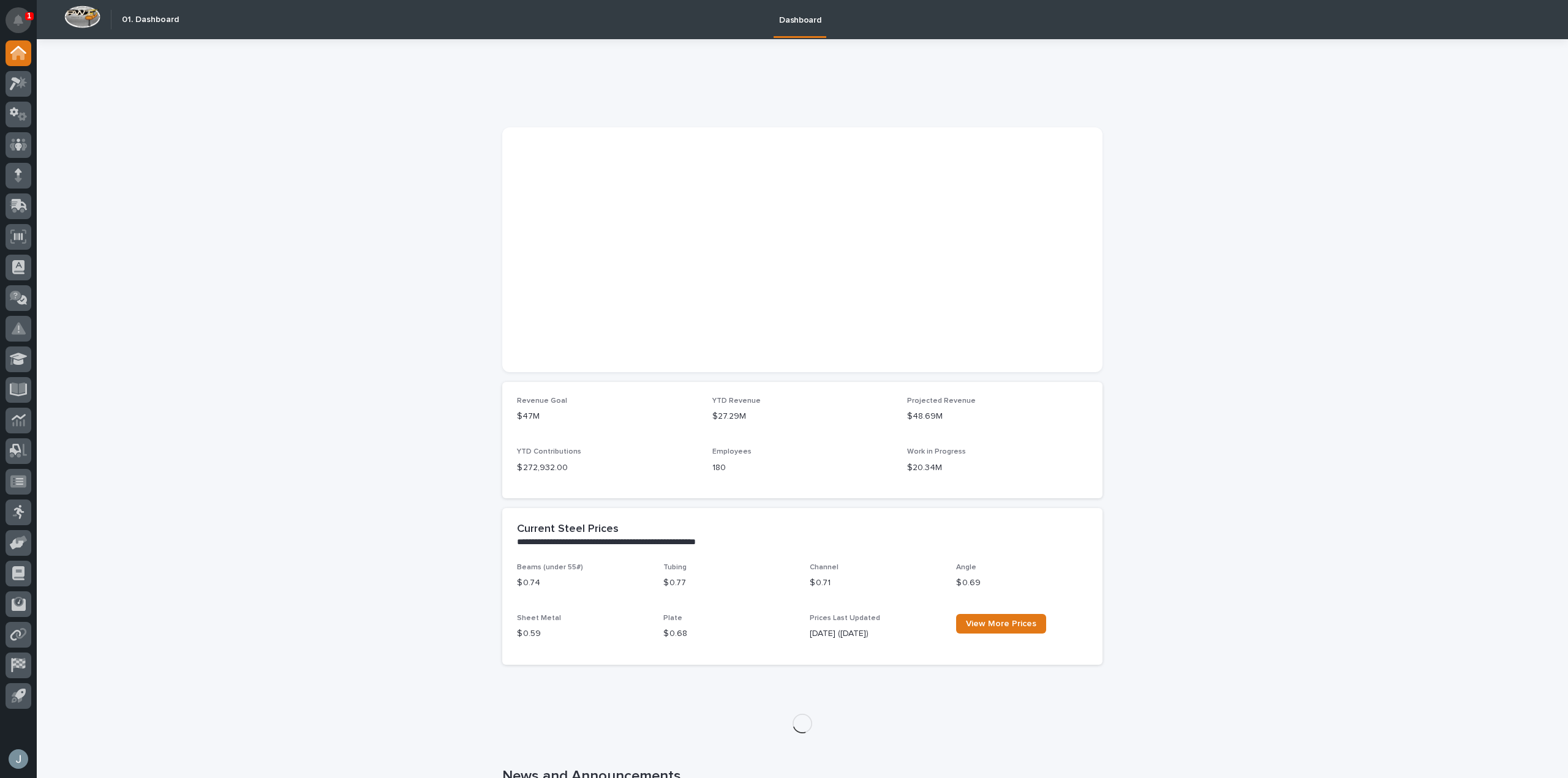
click at [18, 22] on icon "Notifications" at bounding box center [18, 19] width 10 height 11
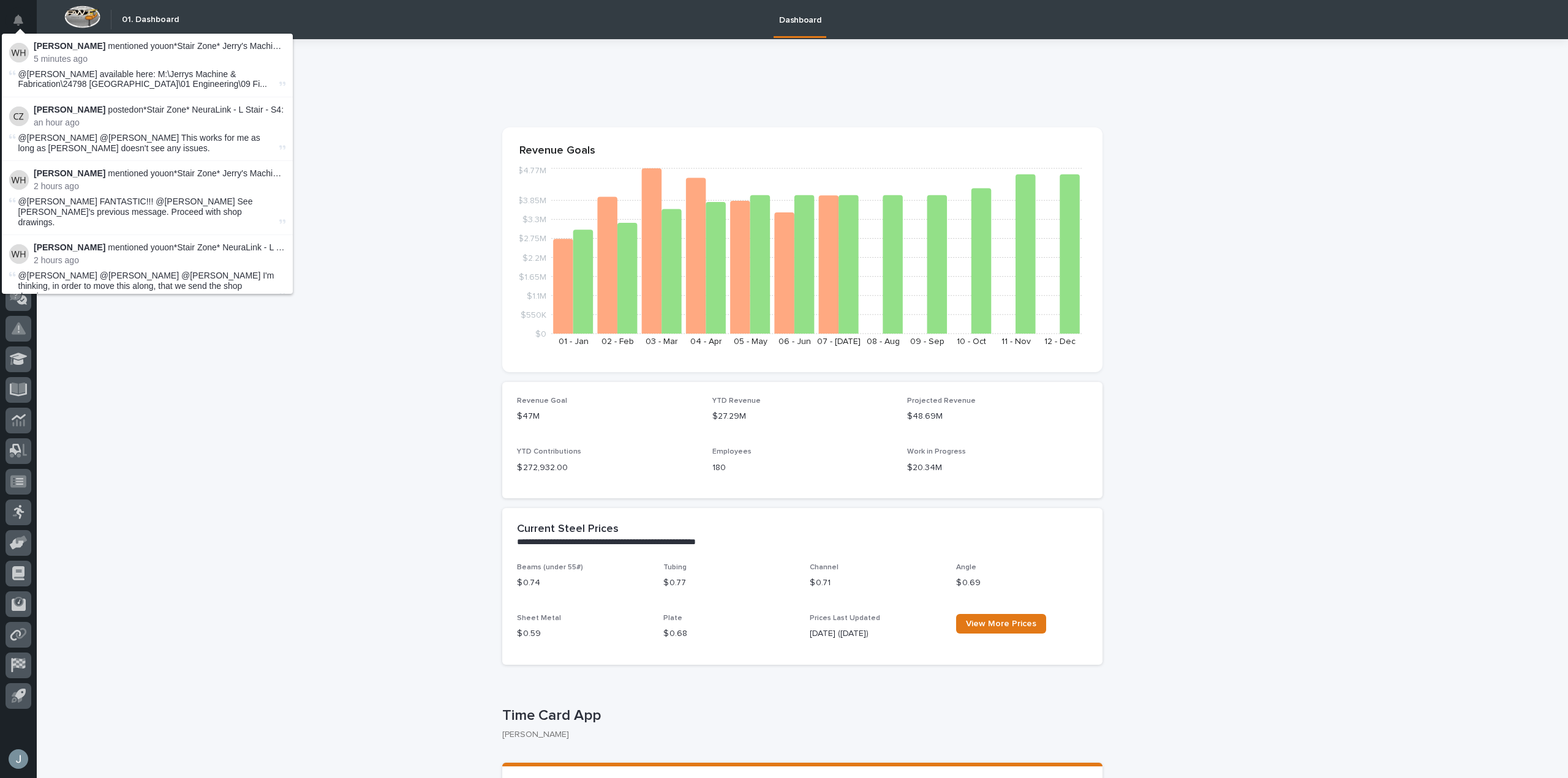
click at [250, 46] on p "Wynne Hochstetler mentioned you on *Stair Zone* Jerry's Machine & Fab - Alexand…" at bounding box center [159, 46] width 251 height 11
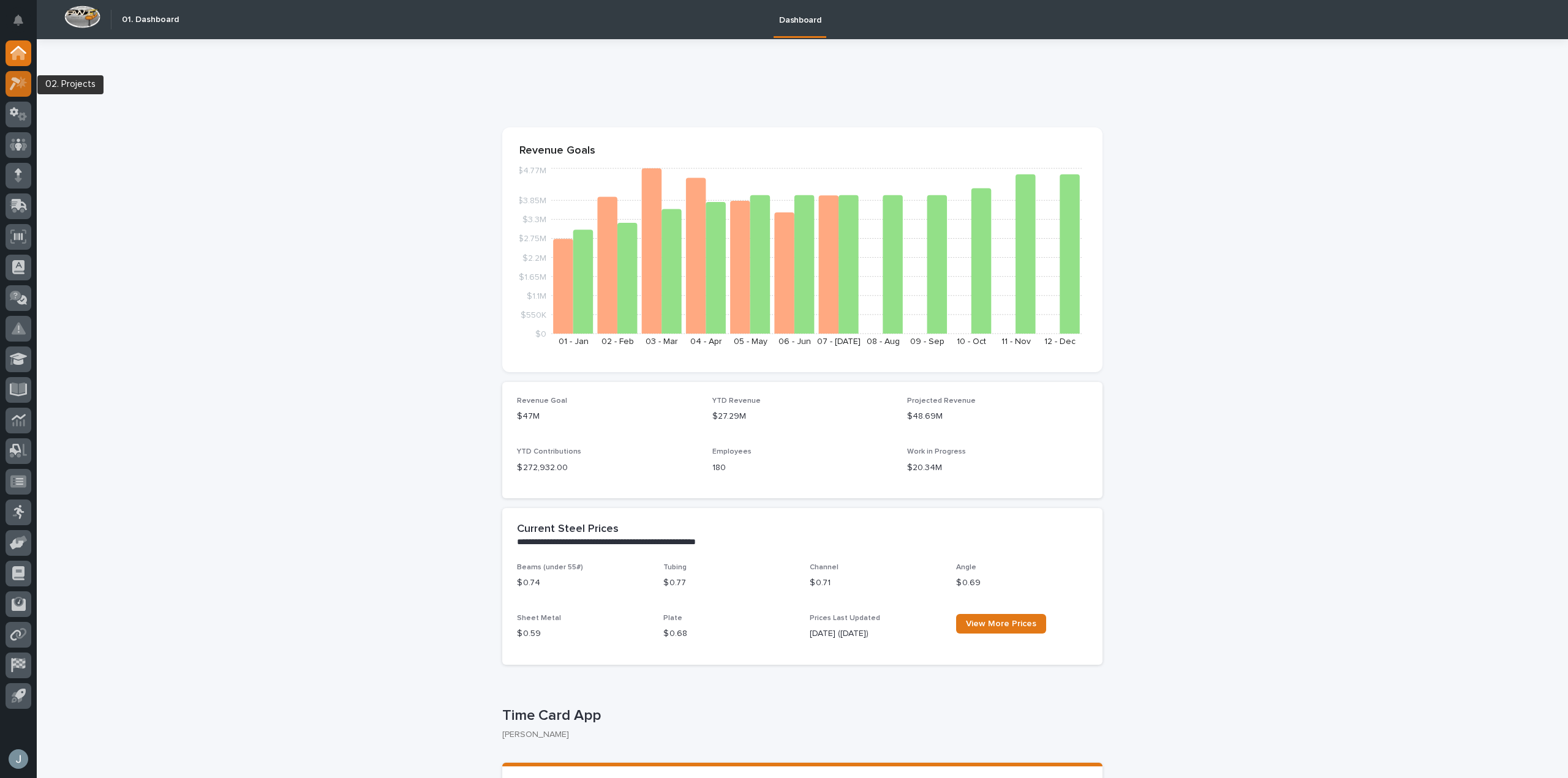
click at [25, 81] on icon at bounding box center [18, 83] width 17 height 15
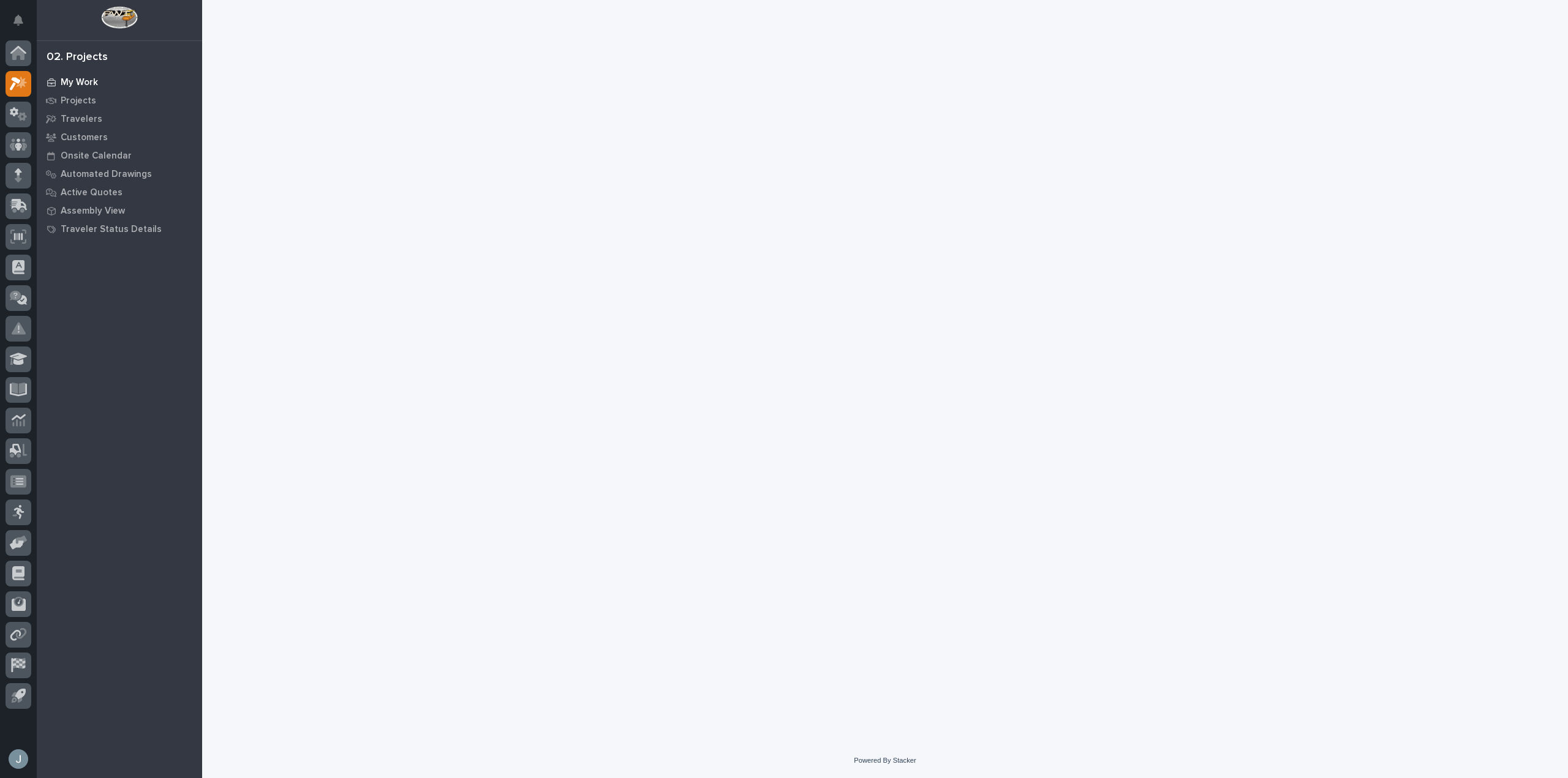
click at [71, 85] on p "My Work" at bounding box center [79, 82] width 37 height 11
click at [69, 104] on p "Projects" at bounding box center [78, 100] width 36 height 11
click at [88, 82] on p "My Work" at bounding box center [79, 82] width 37 height 11
click at [90, 99] on p "Projects" at bounding box center [78, 100] width 36 height 11
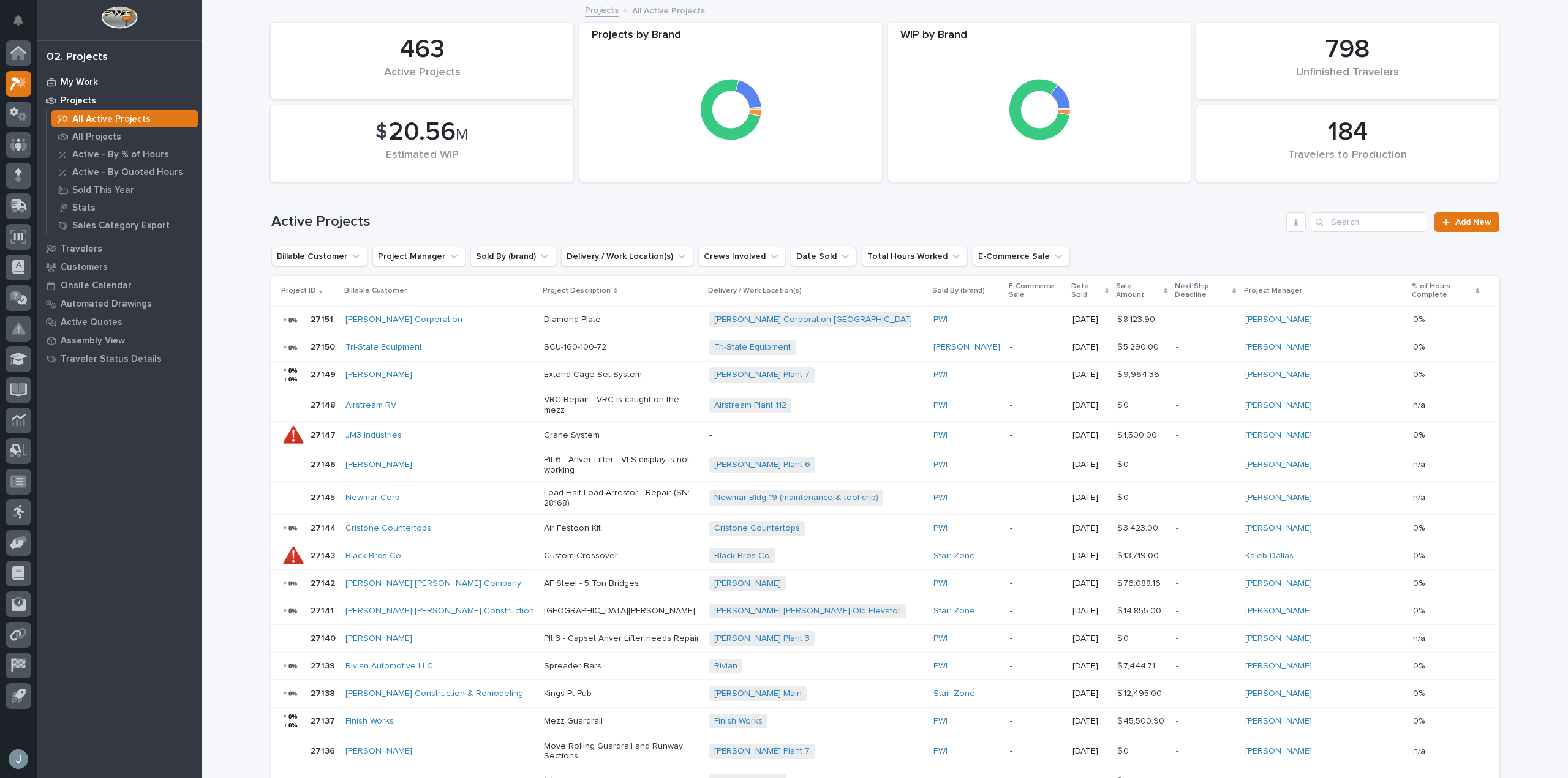
click at [89, 76] on div "My Work" at bounding box center [119, 82] width 159 height 17
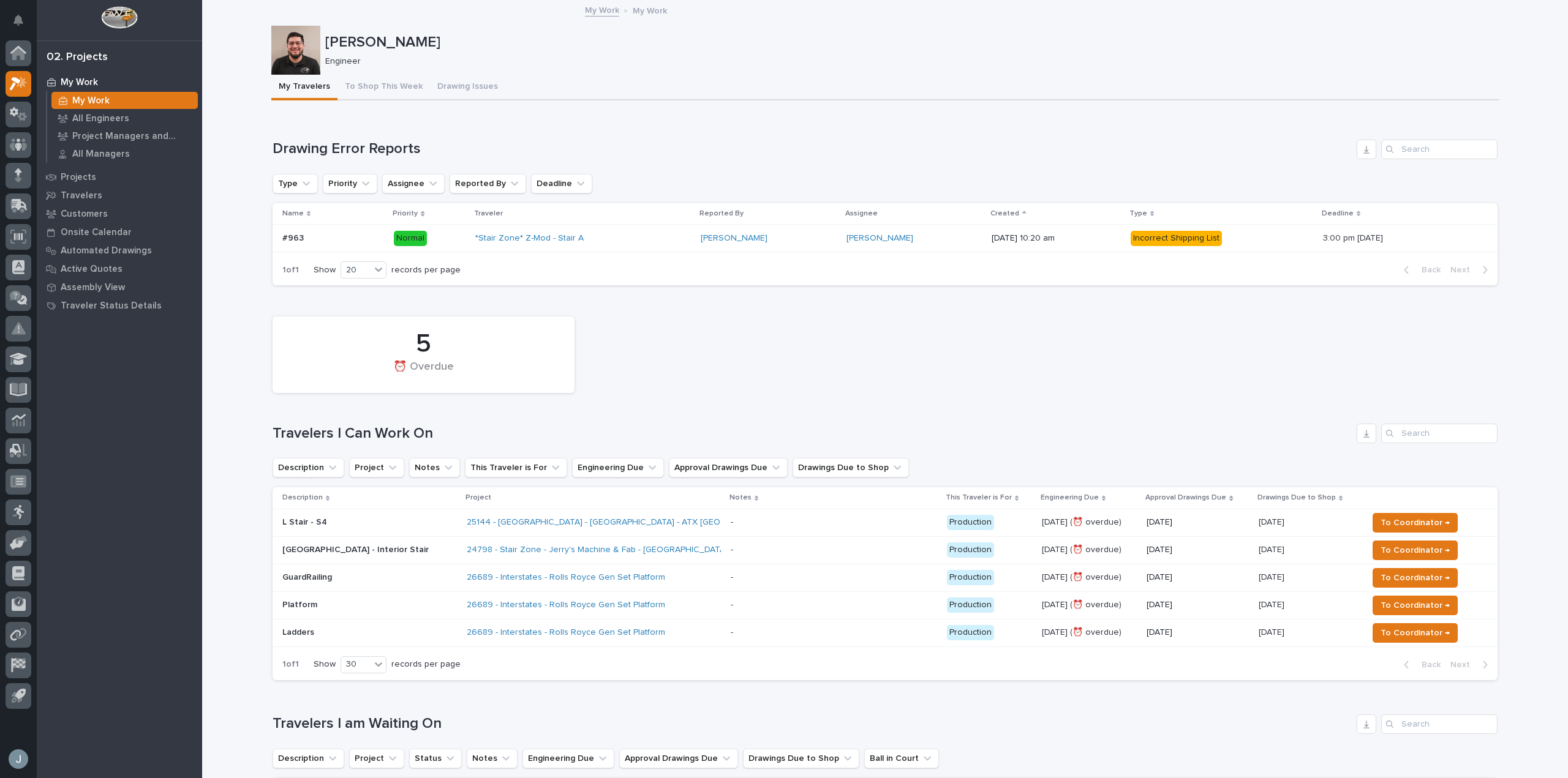
click at [748, 547] on p at bounding box center [833, 550] width 207 height 11
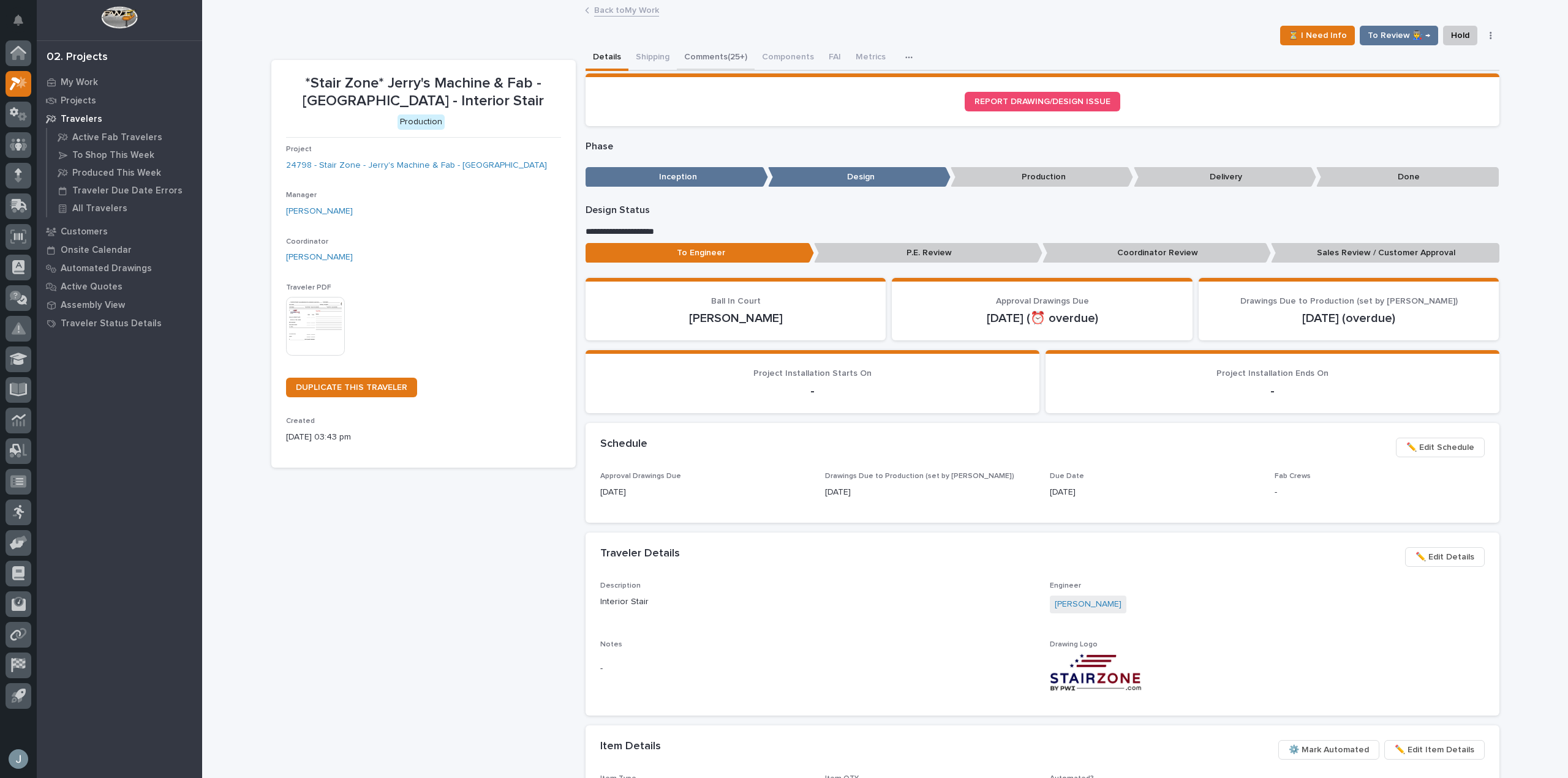
click at [712, 62] on button "Comments (25+)" at bounding box center [715, 58] width 78 height 26
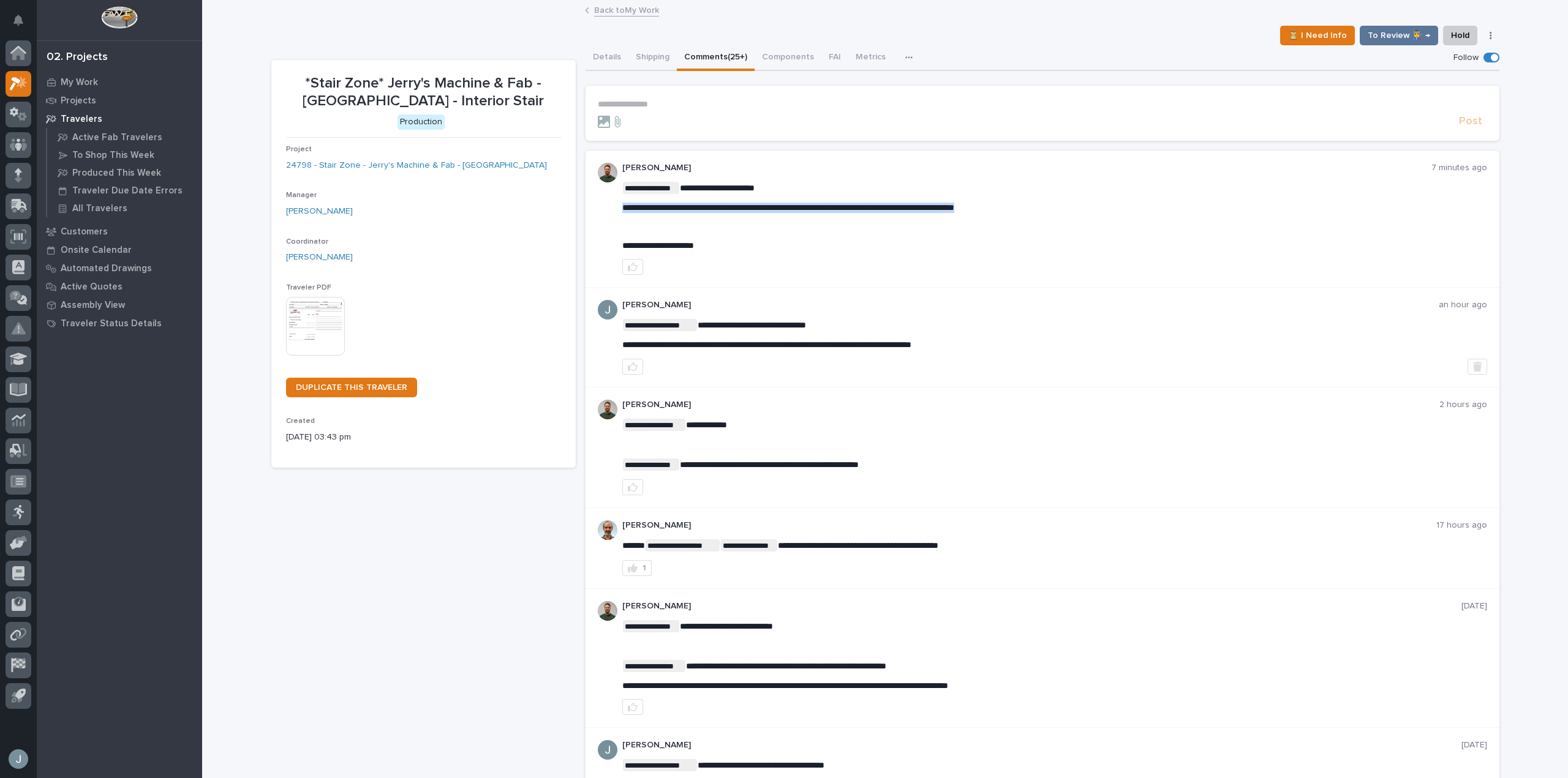
click at [838, 209] on span "**********" at bounding box center [788, 208] width 332 height 9
copy span "**********"
click at [786, 204] on span "**********" at bounding box center [788, 208] width 332 height 9
drag, startPoint x: 1050, startPoint y: 209, endPoint x: 620, endPoint y: 204, distance: 430.0
click at [622, 204] on p "**********" at bounding box center [1054, 208] width 865 height 11
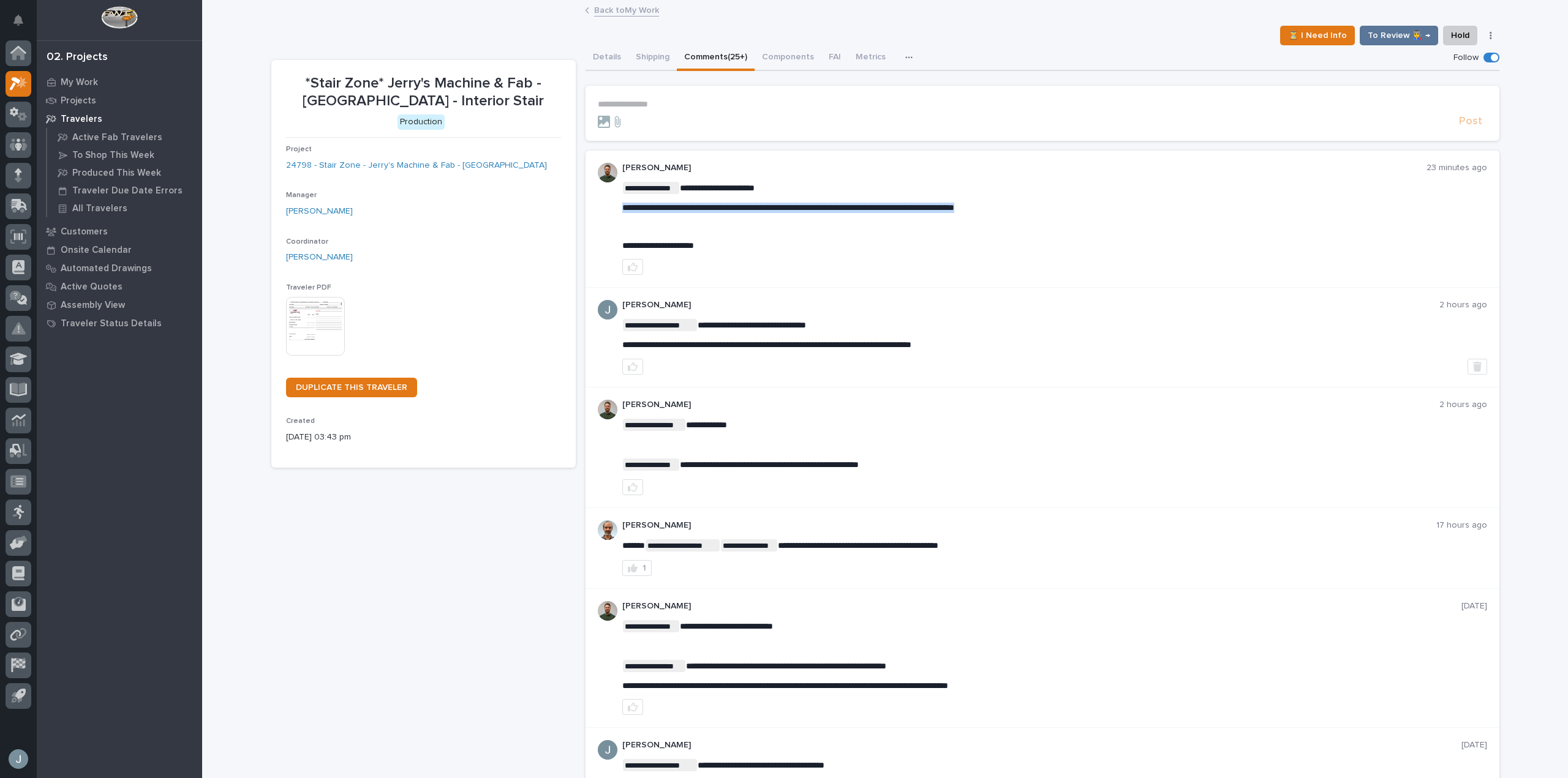
copy span "**********"
click at [835, 114] on div "Post" at bounding box center [1042, 121] width 889 height 15
click at [837, 107] on p "**********" at bounding box center [1042, 104] width 889 height 11
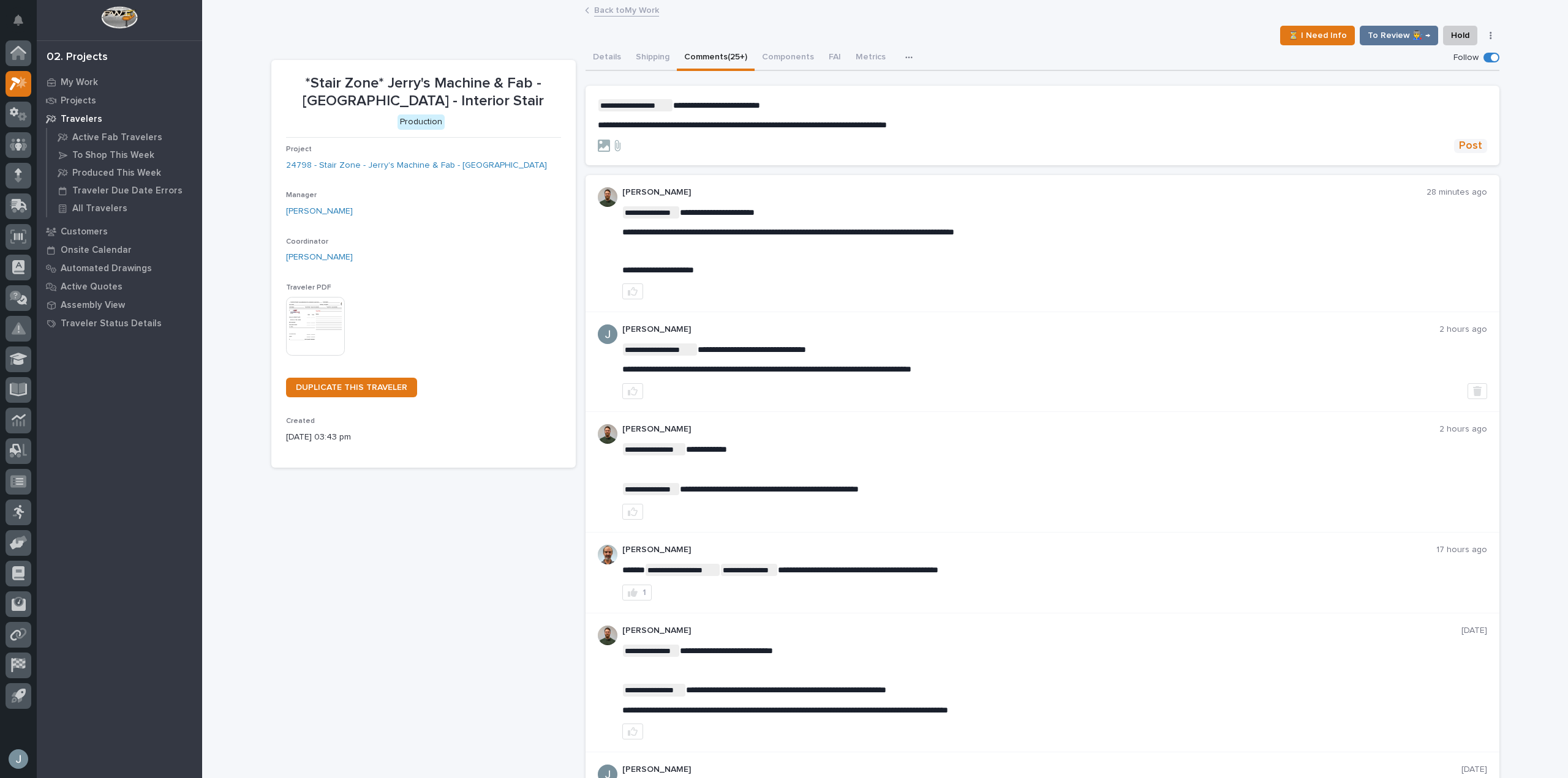
click at [1478, 146] on button "Post" at bounding box center [1470, 146] width 33 height 15
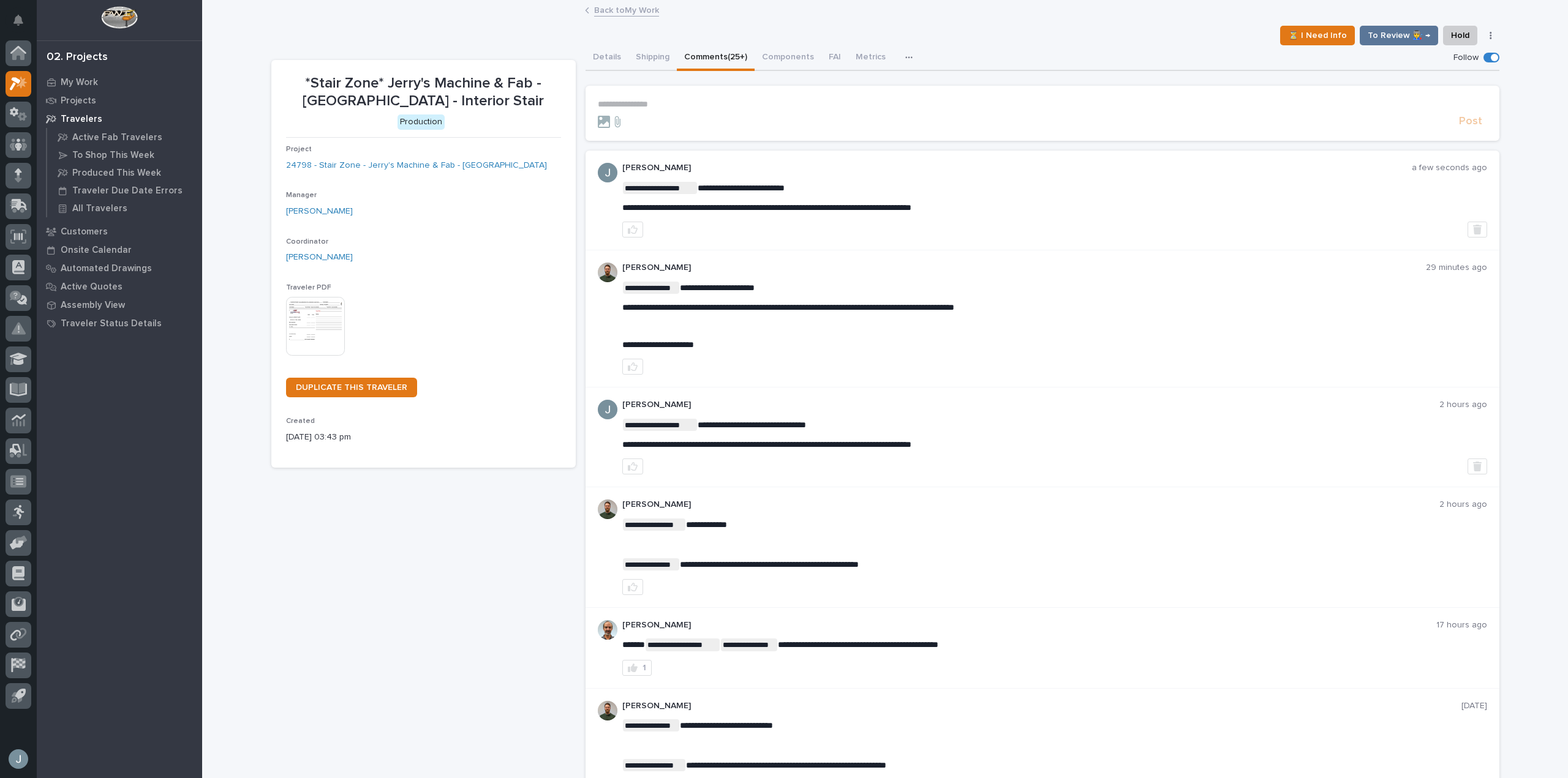
drag, startPoint x: 1345, startPoint y: 213, endPoint x: 1032, endPoint y: 157, distance: 318.0
click at [1344, 213] on div "**********" at bounding box center [1054, 200] width 865 height 75
click at [85, 79] on p "My Work" at bounding box center [79, 82] width 37 height 11
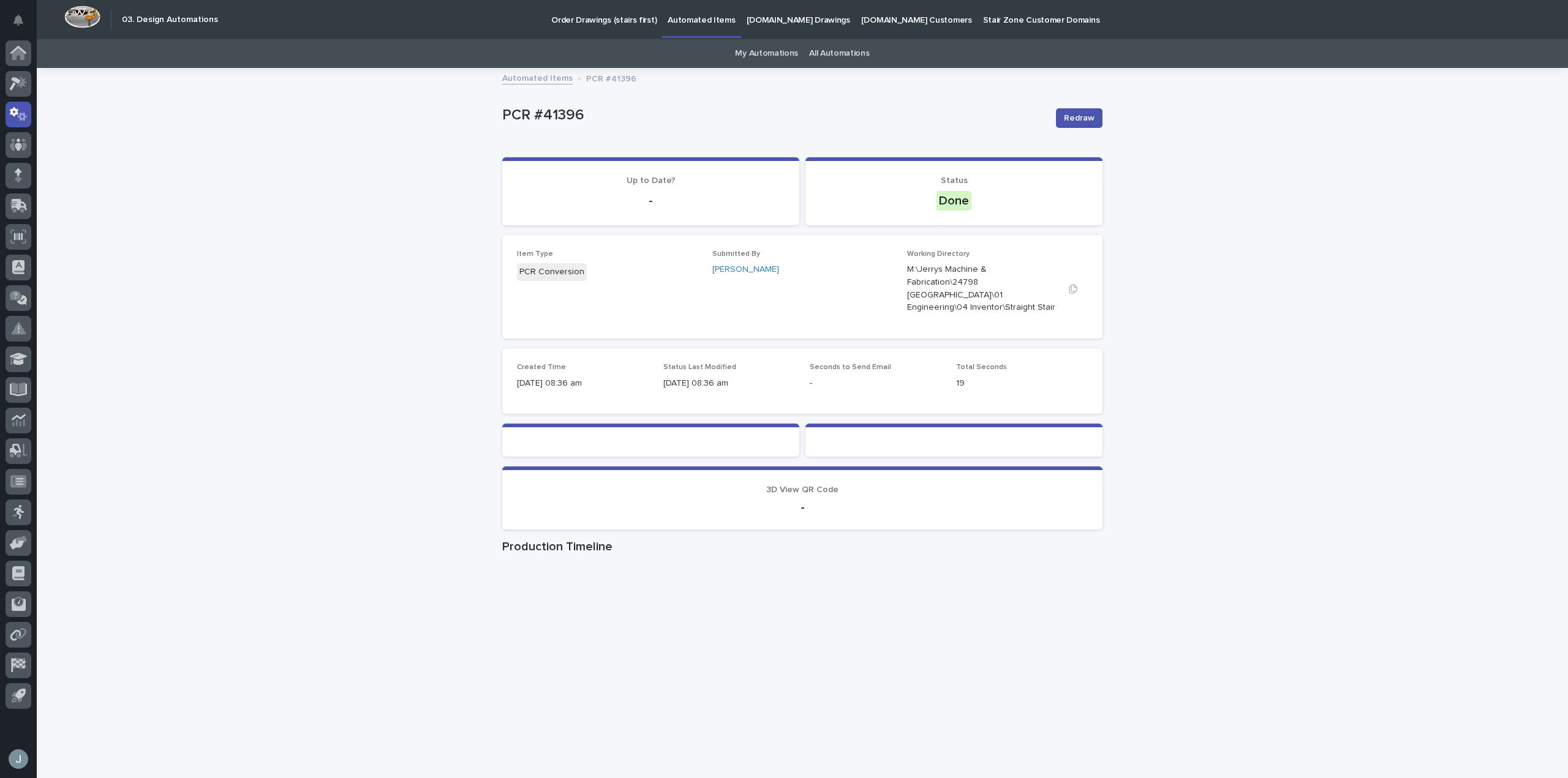
click at [991, 286] on p "M:\Jerrys Machine & Fabrication\24798 [GEOGRAPHIC_DATA]\01 Engineering\04 Inven…" at bounding box center [983, 288] width 151 height 50
click at [1072, 284] on icon "button" at bounding box center [1072, 288] width 9 height 9
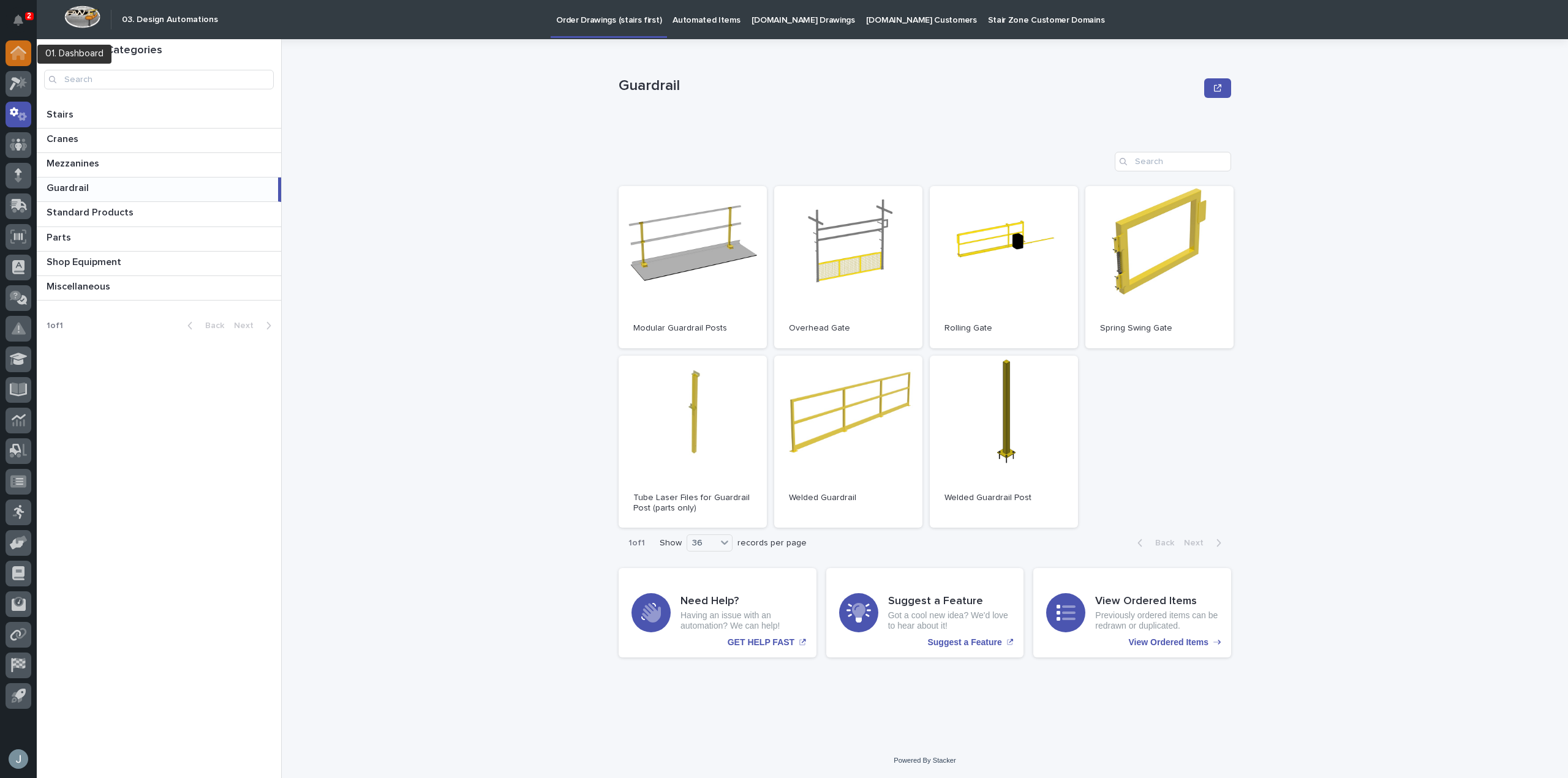
click at [23, 63] on div at bounding box center [18, 53] width 26 height 26
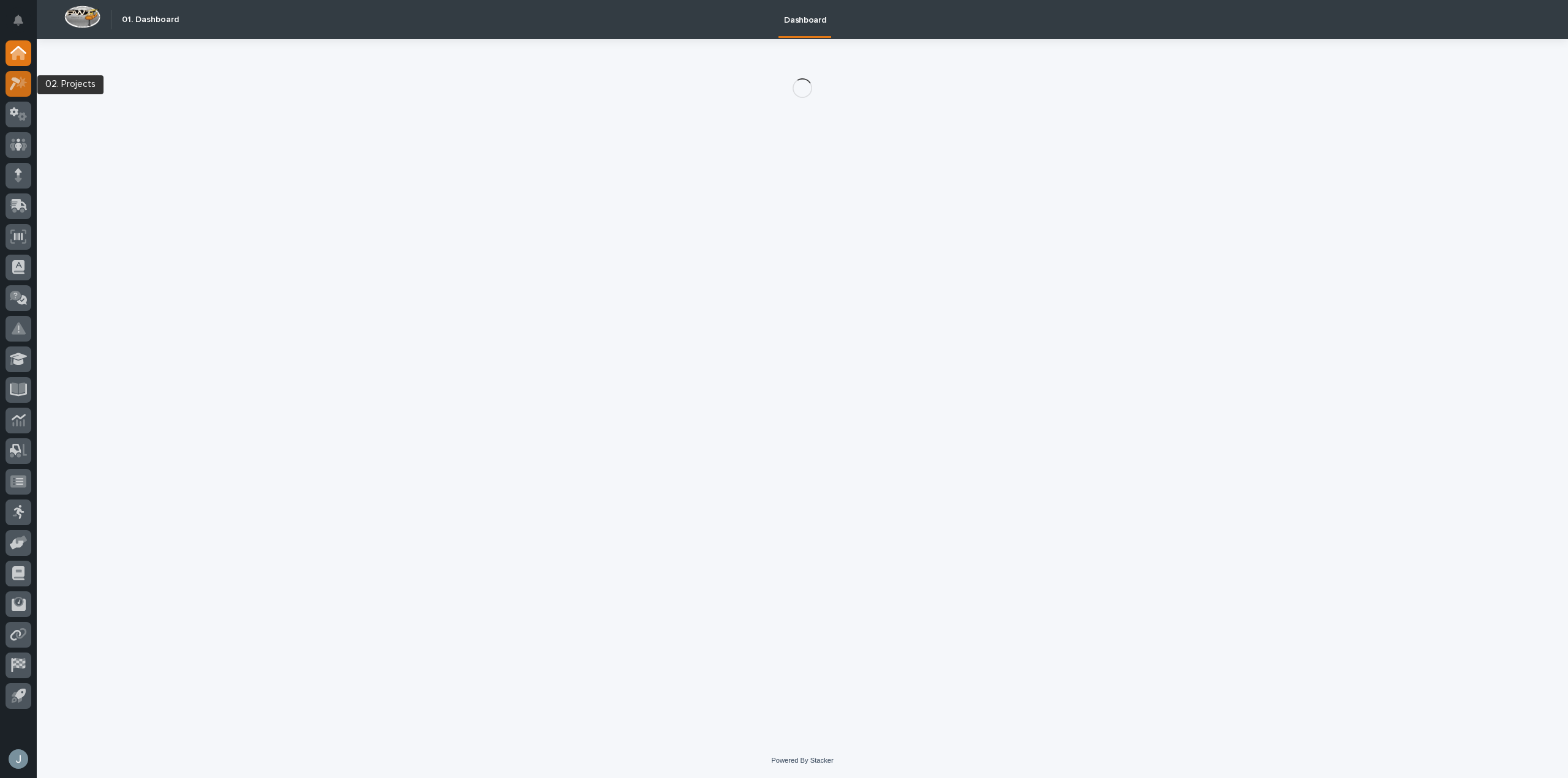
click at [20, 79] on icon at bounding box center [18, 83] width 17 height 15
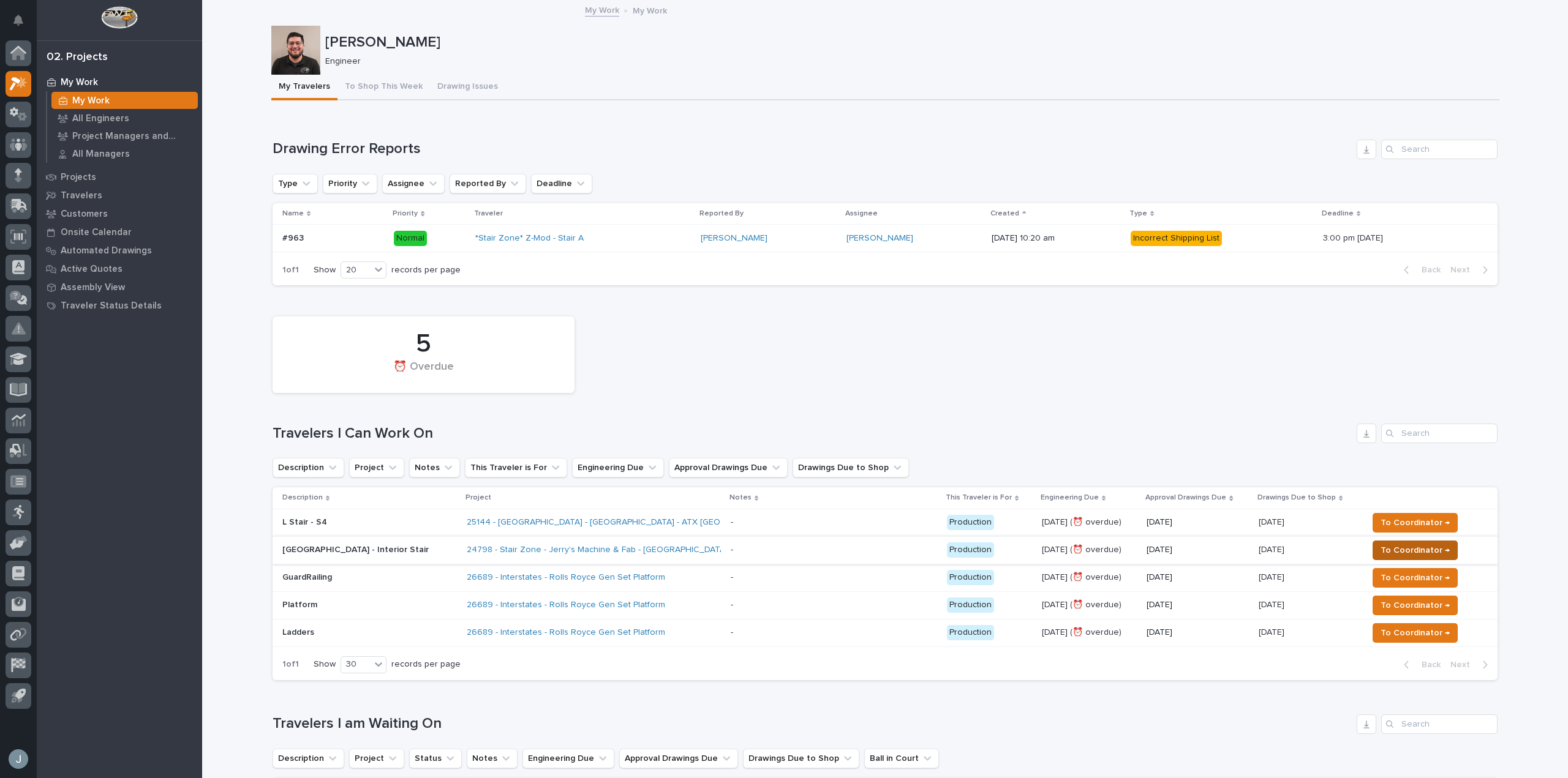
click at [1386, 554] on span "To Coordinator →" at bounding box center [1414, 550] width 69 height 15
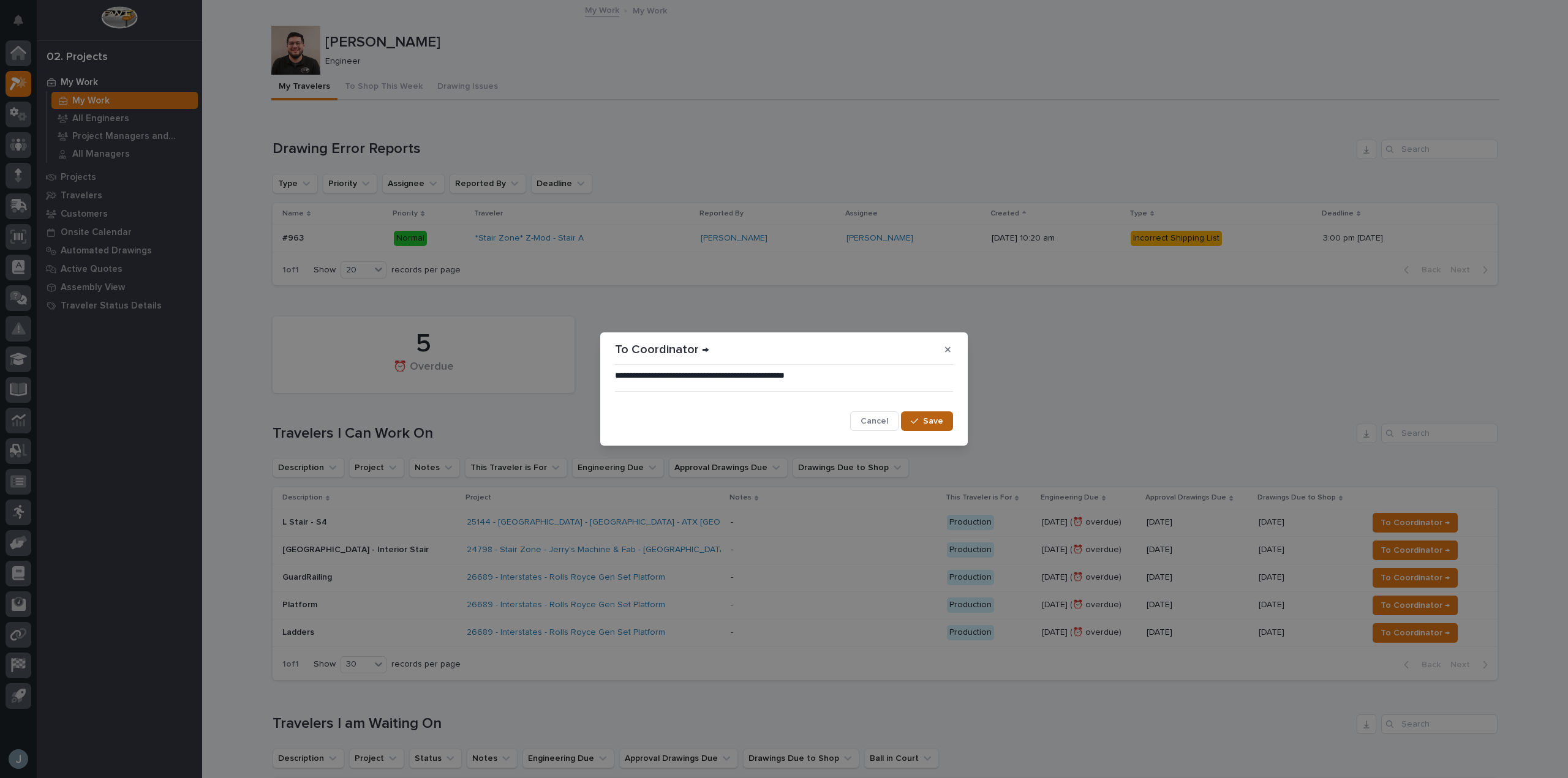
click at [923, 419] on div "button" at bounding box center [916, 421] width 13 height 9
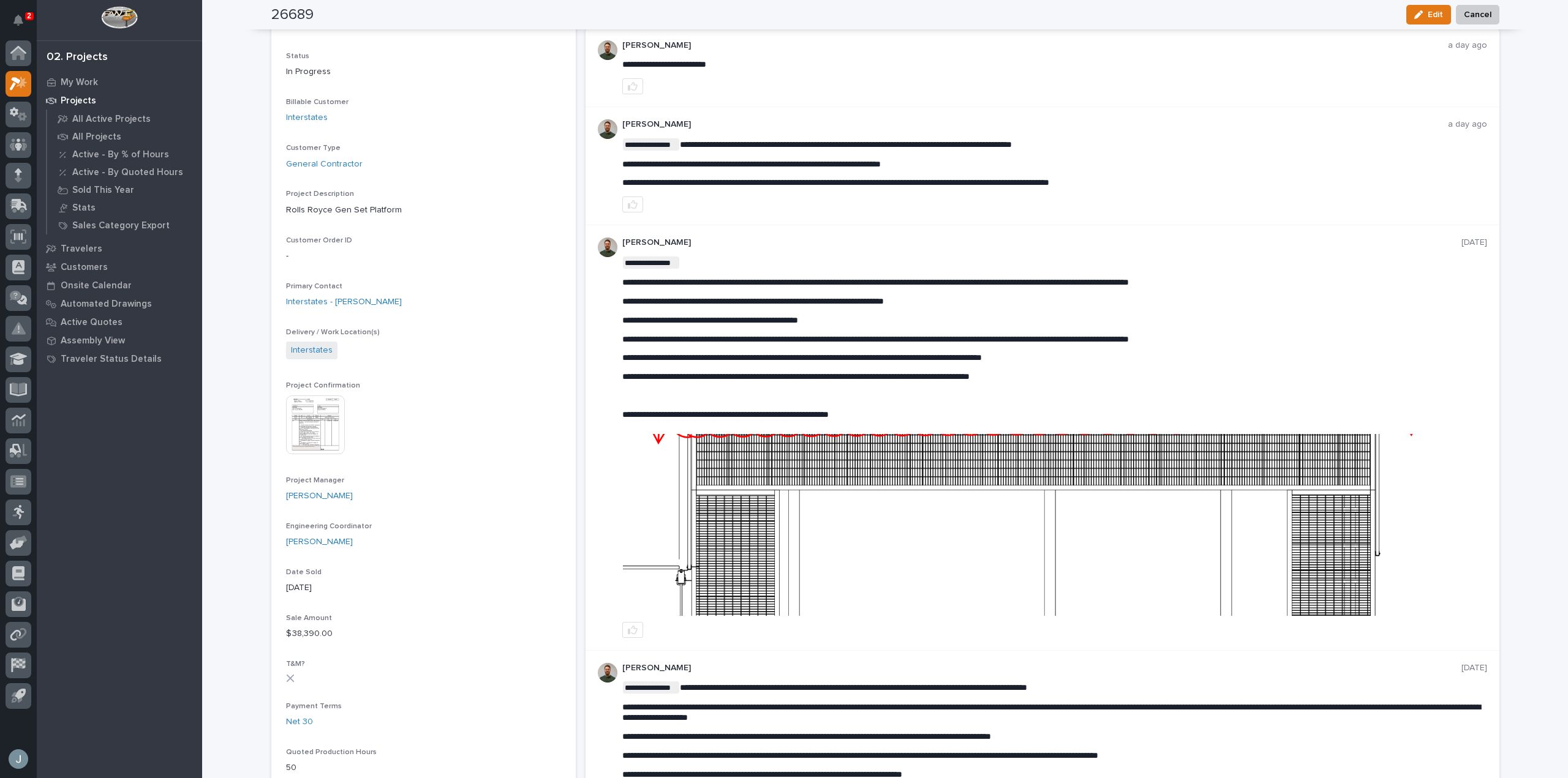
scroll to position [122, 0]
